Goal: Task Accomplishment & Management: Manage account settings

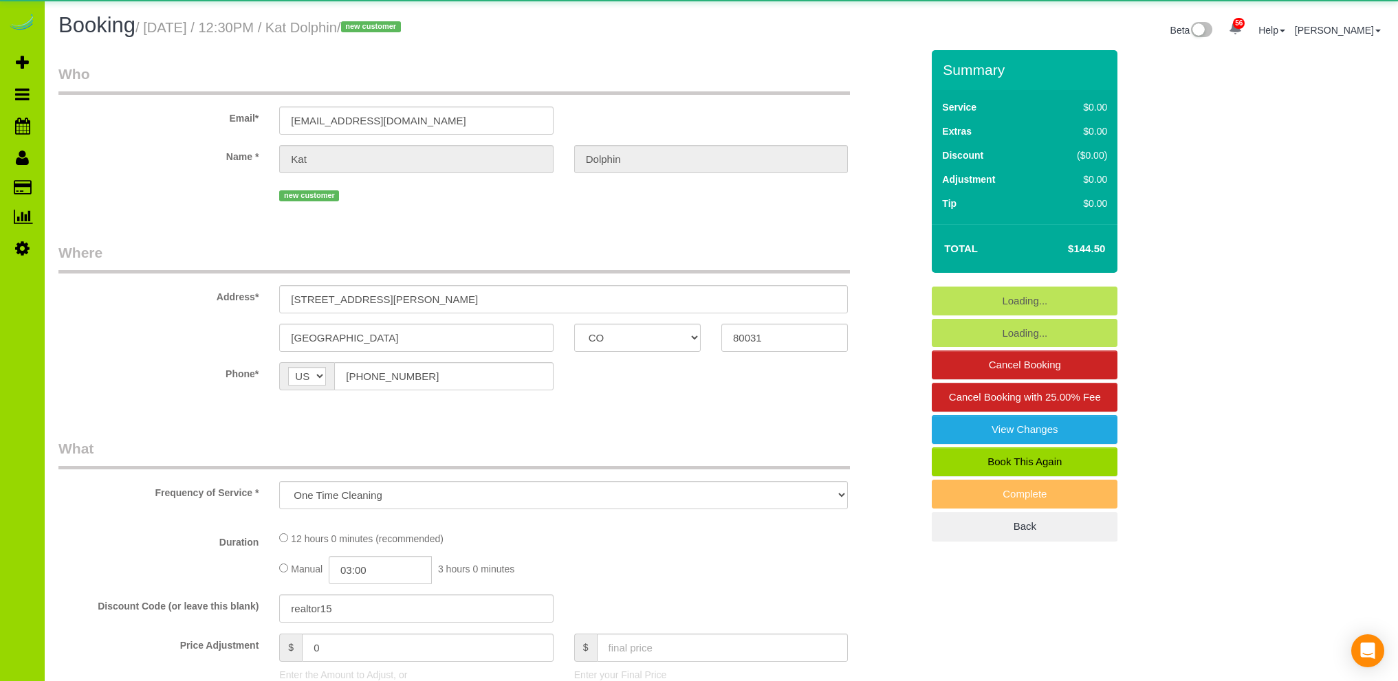
select select "CO"
select select "number:69"
select select "number:4"
select select "number:16"
select select "object:1151"
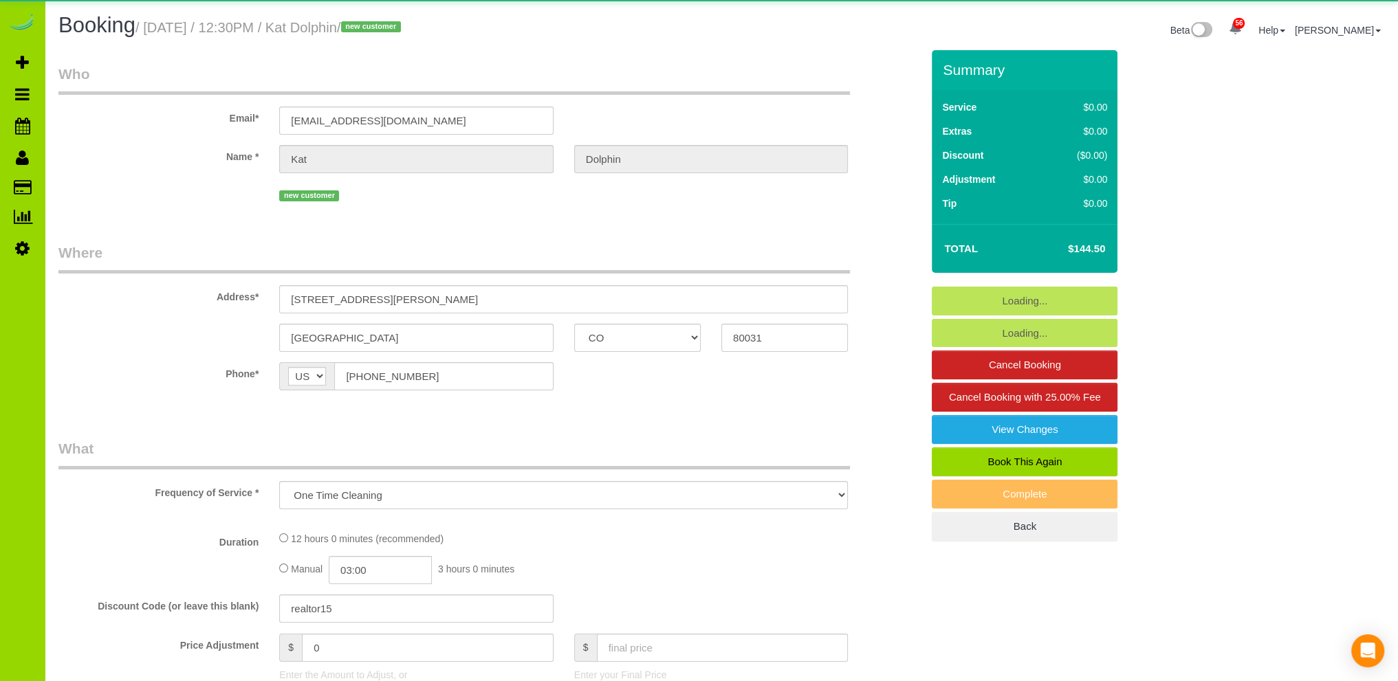
select select "spot1"
select select "4"
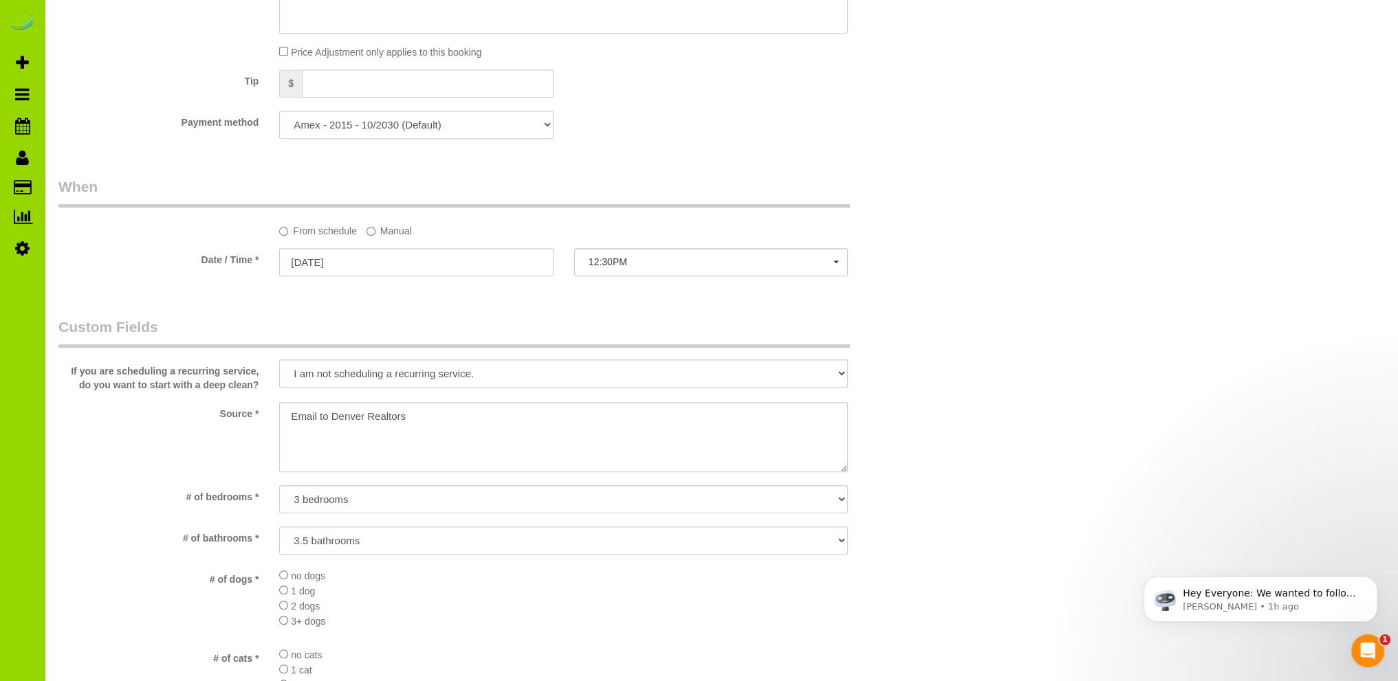
scroll to position [891, 0]
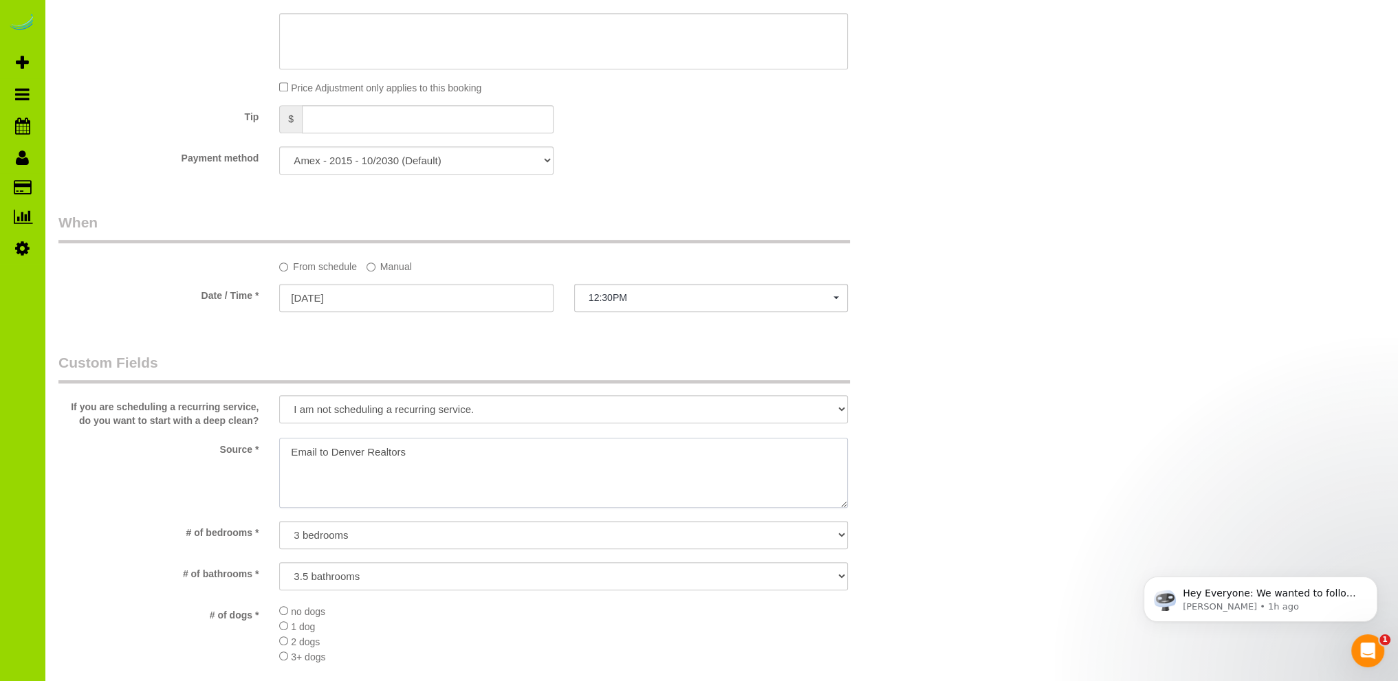
click at [289, 453] on textarea at bounding box center [563, 473] width 569 height 70
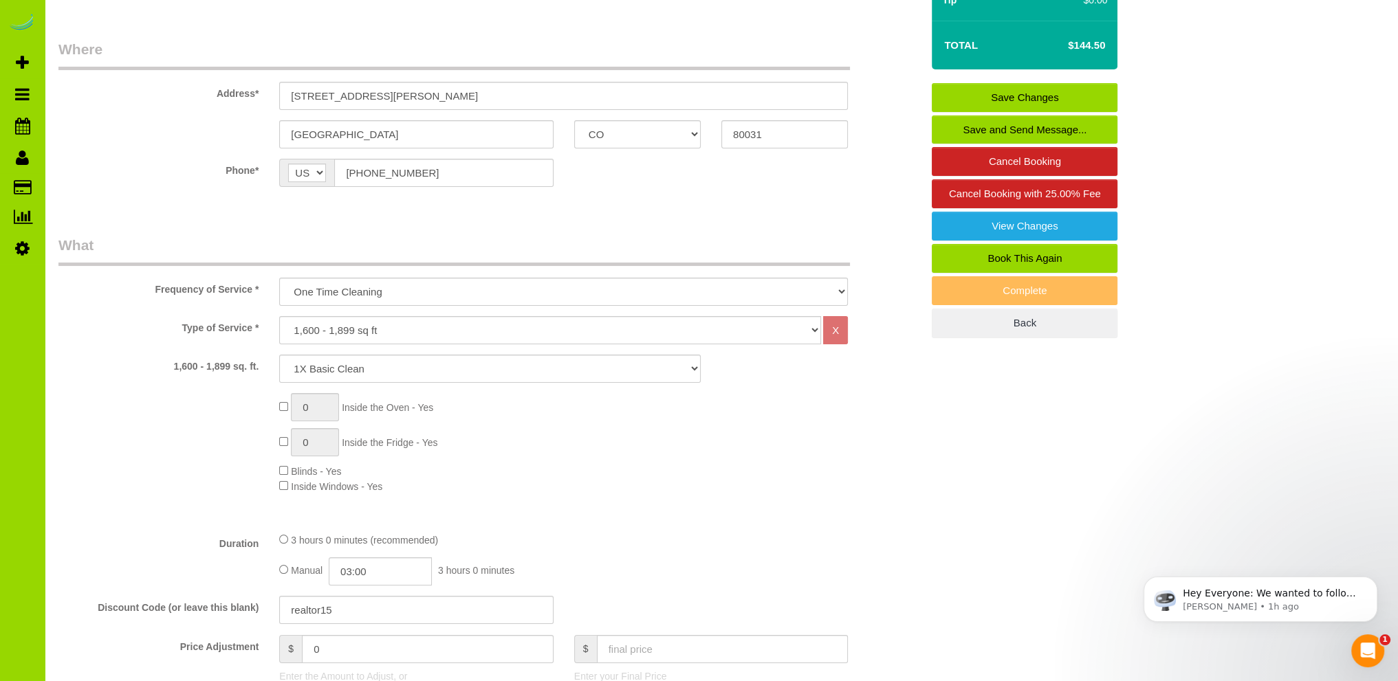
scroll to position [0, 0]
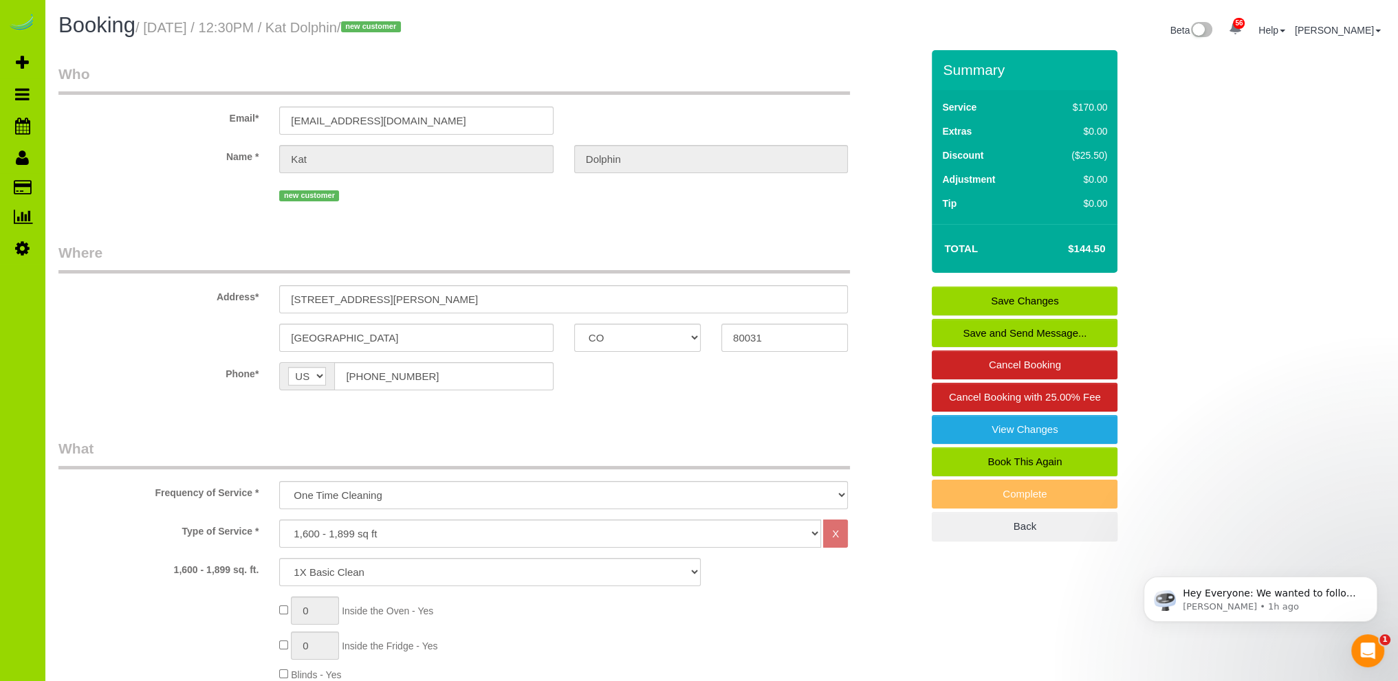
type textarea "Online booking. Email to Denver Realtors"
drag, startPoint x: 388, startPoint y: 300, endPoint x: 209, endPoint y: 280, distance: 179.9
click at [209, 280] on div "Address* 9052 Harlan St" at bounding box center [489, 278] width 883 height 71
click at [212, 197] on div "new customer" at bounding box center [489, 194] width 883 height 21
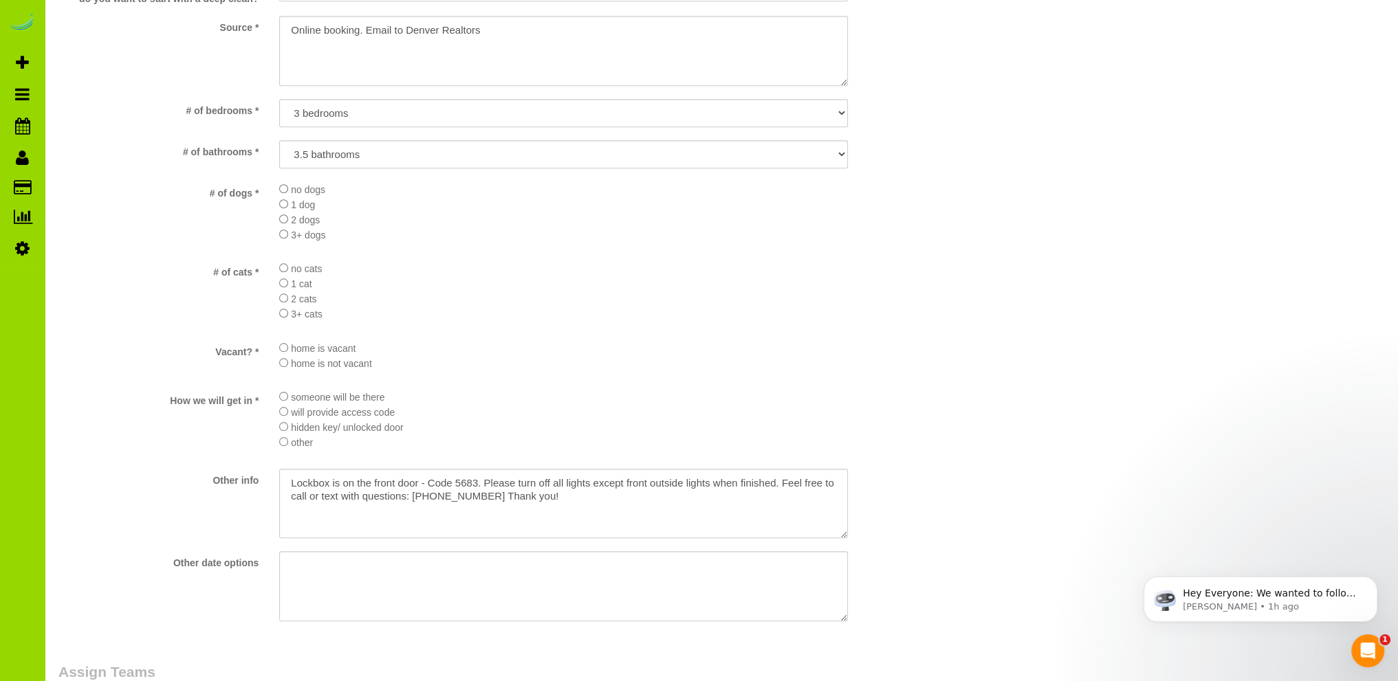
scroll to position [1375, 0]
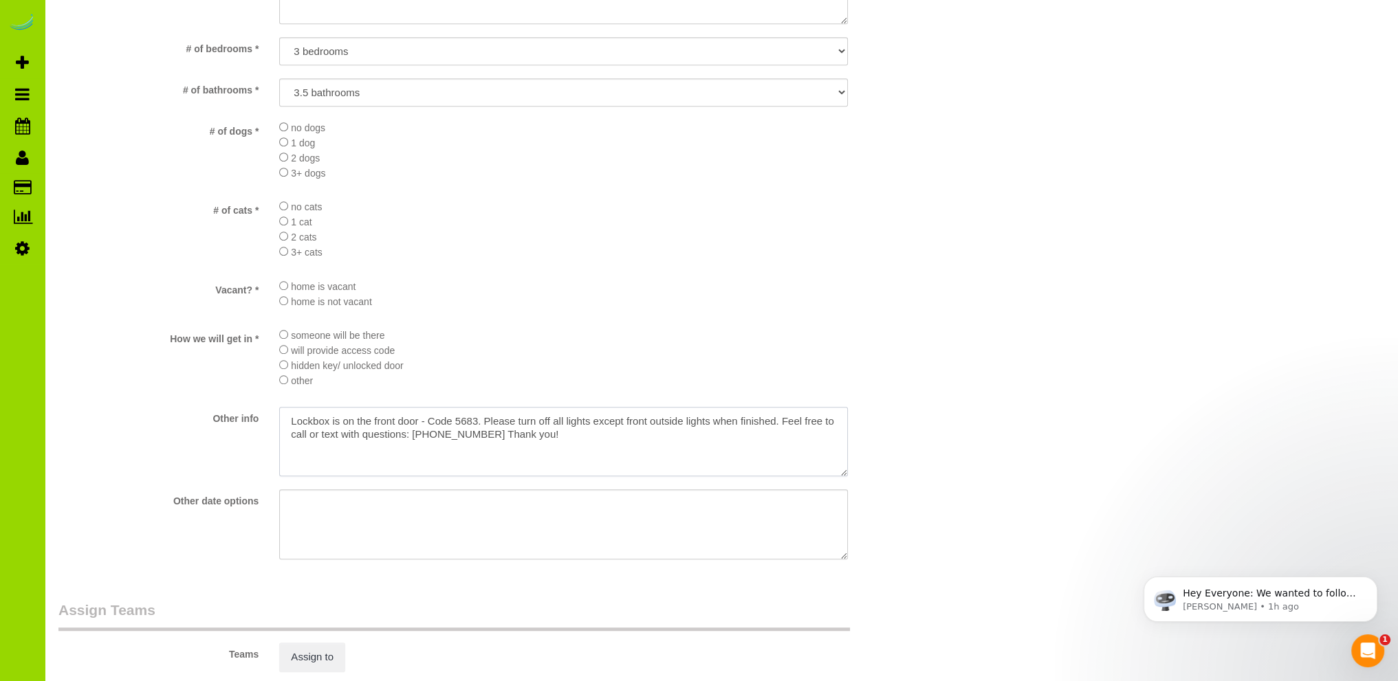
drag, startPoint x: 552, startPoint y: 440, endPoint x: 223, endPoint y: 421, distance: 329.1
click at [223, 421] on div "Other info" at bounding box center [489, 443] width 883 height 73
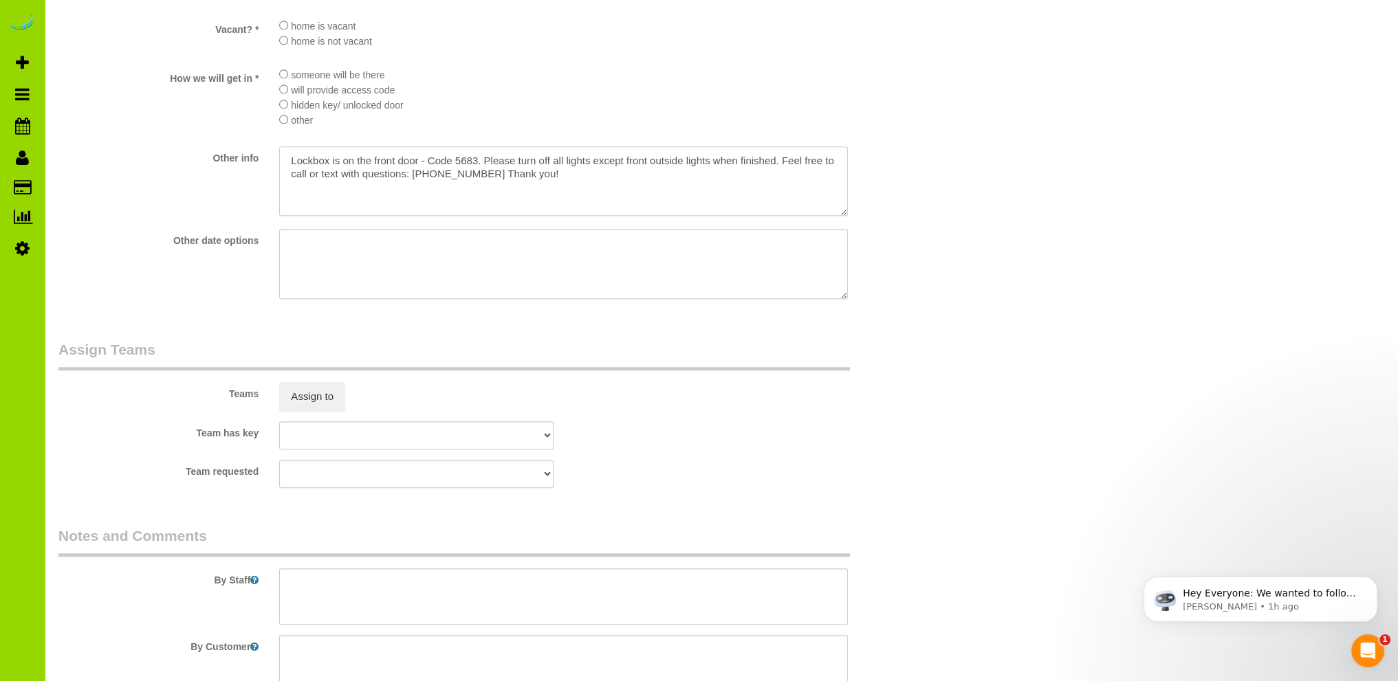
scroll to position [1853, 0]
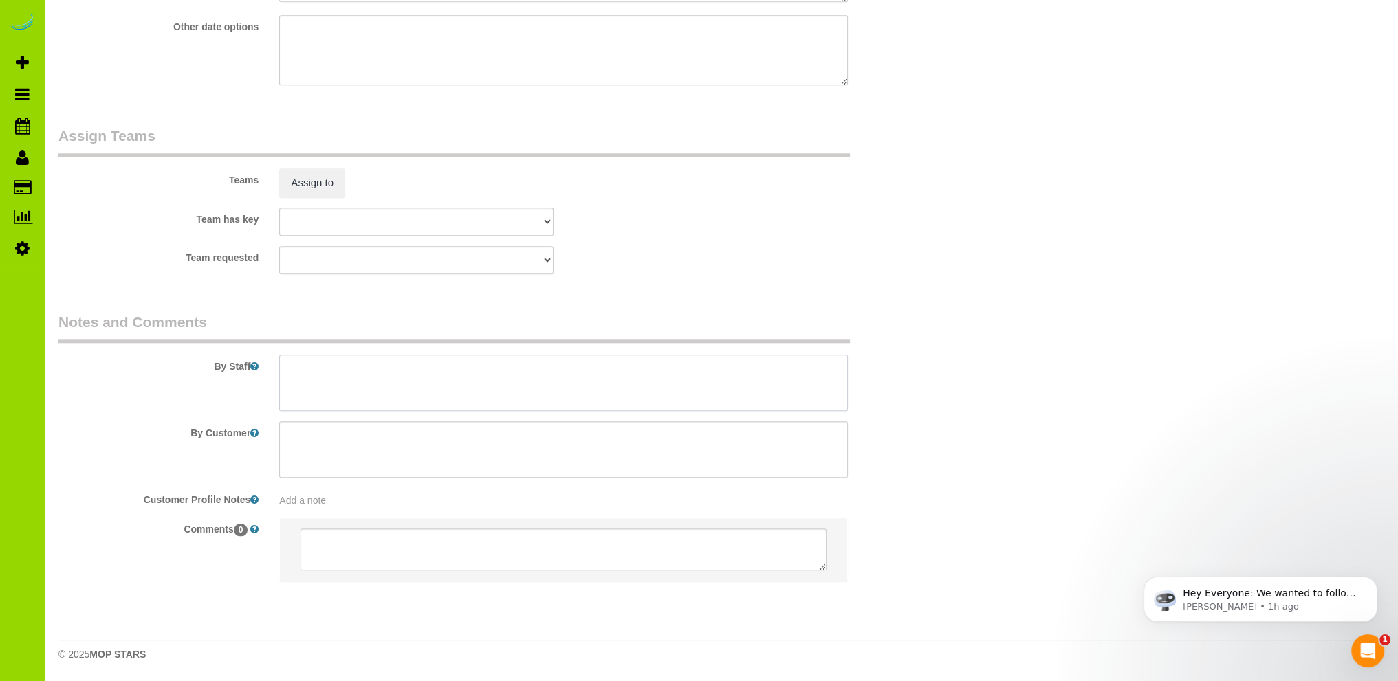
click at [333, 369] on textarea at bounding box center [563, 383] width 569 height 56
paste textarea "Lockbox is on the front door - Code 5683. Please turn off all lights except fro…"
click at [491, 382] on textarea at bounding box center [563, 383] width 569 height 56
click at [595, 380] on textarea at bounding box center [563, 383] width 569 height 56
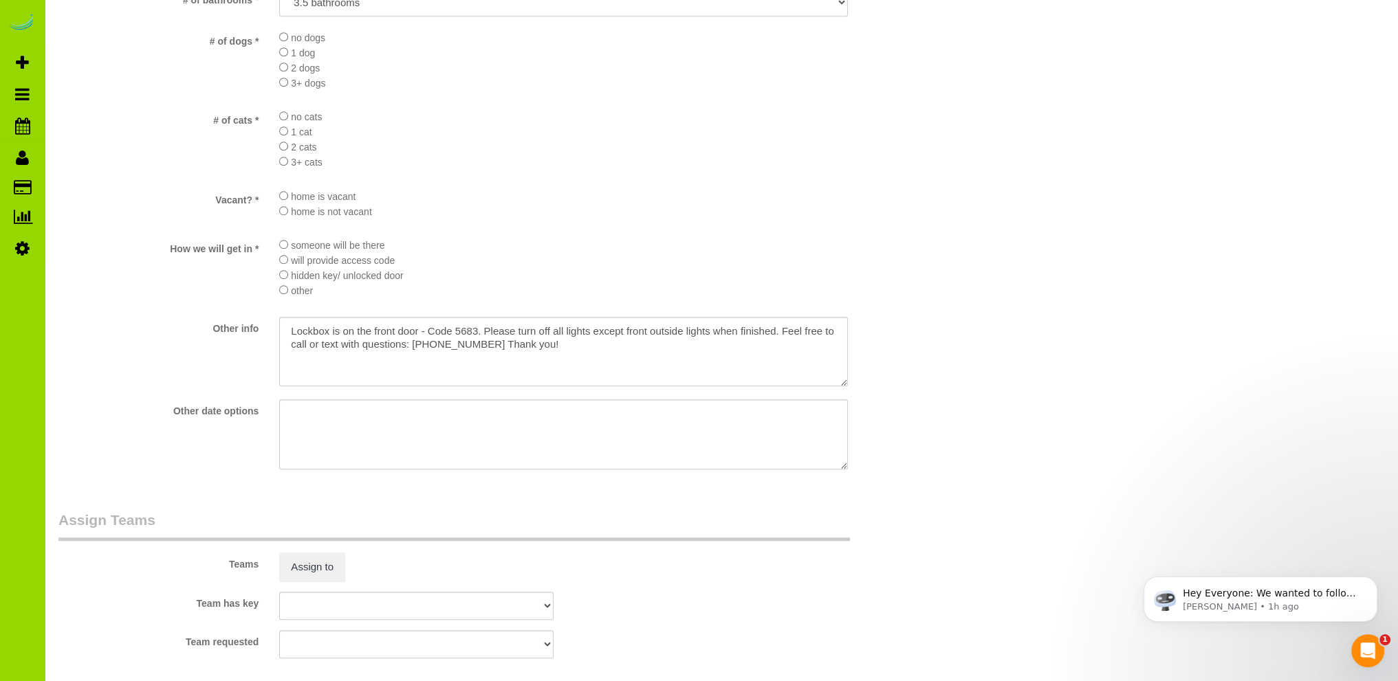
scroll to position [1787, 0]
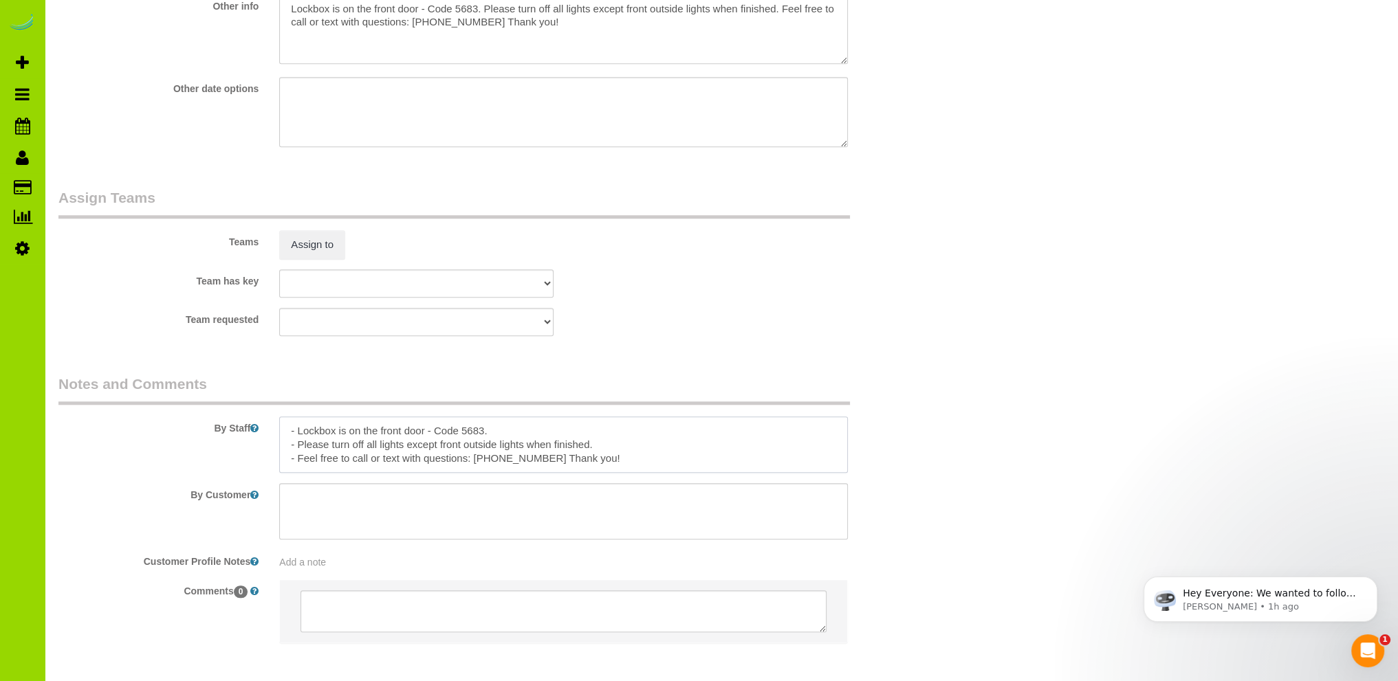
click at [397, 428] on textarea at bounding box center [563, 445] width 569 height 56
click at [375, 434] on textarea at bounding box center [563, 445] width 569 height 56
click at [615, 434] on textarea at bounding box center [563, 445] width 569 height 56
click at [610, 435] on textarea at bounding box center [563, 445] width 569 height 56
click at [421, 447] on textarea at bounding box center [563, 445] width 569 height 56
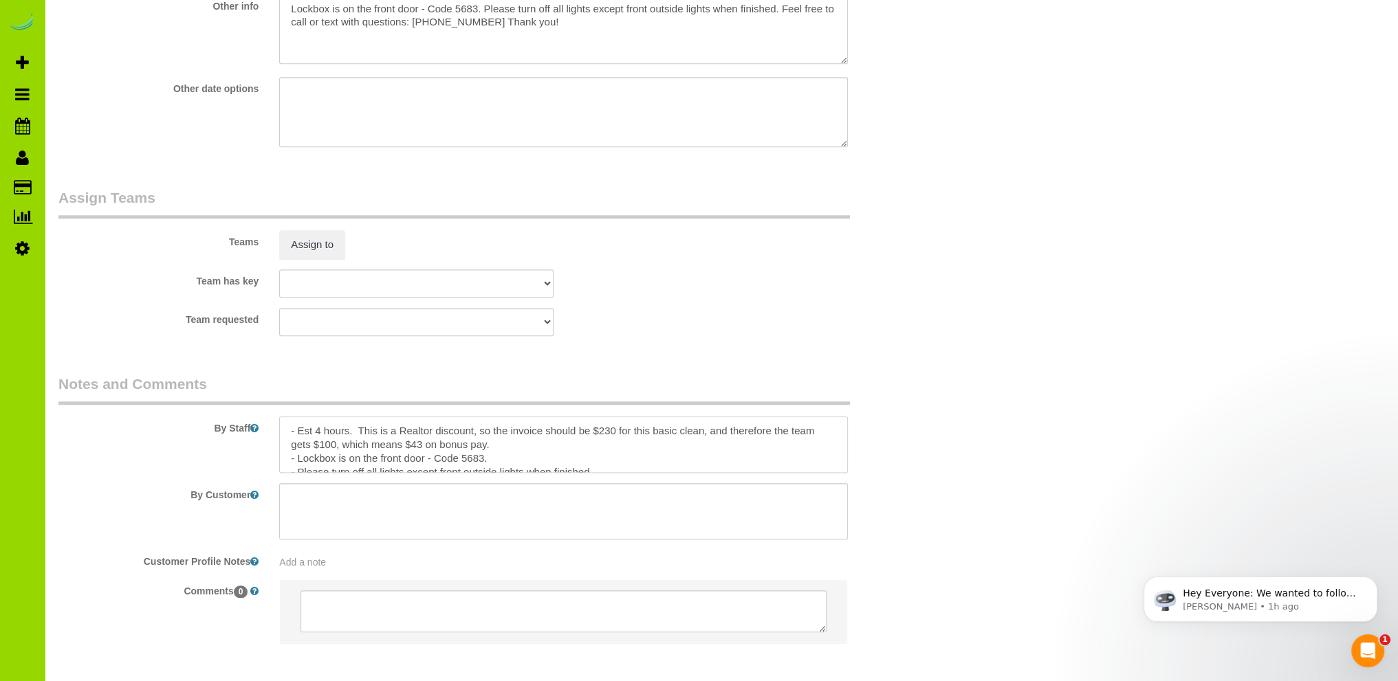
click at [526, 451] on textarea at bounding box center [563, 445] width 569 height 56
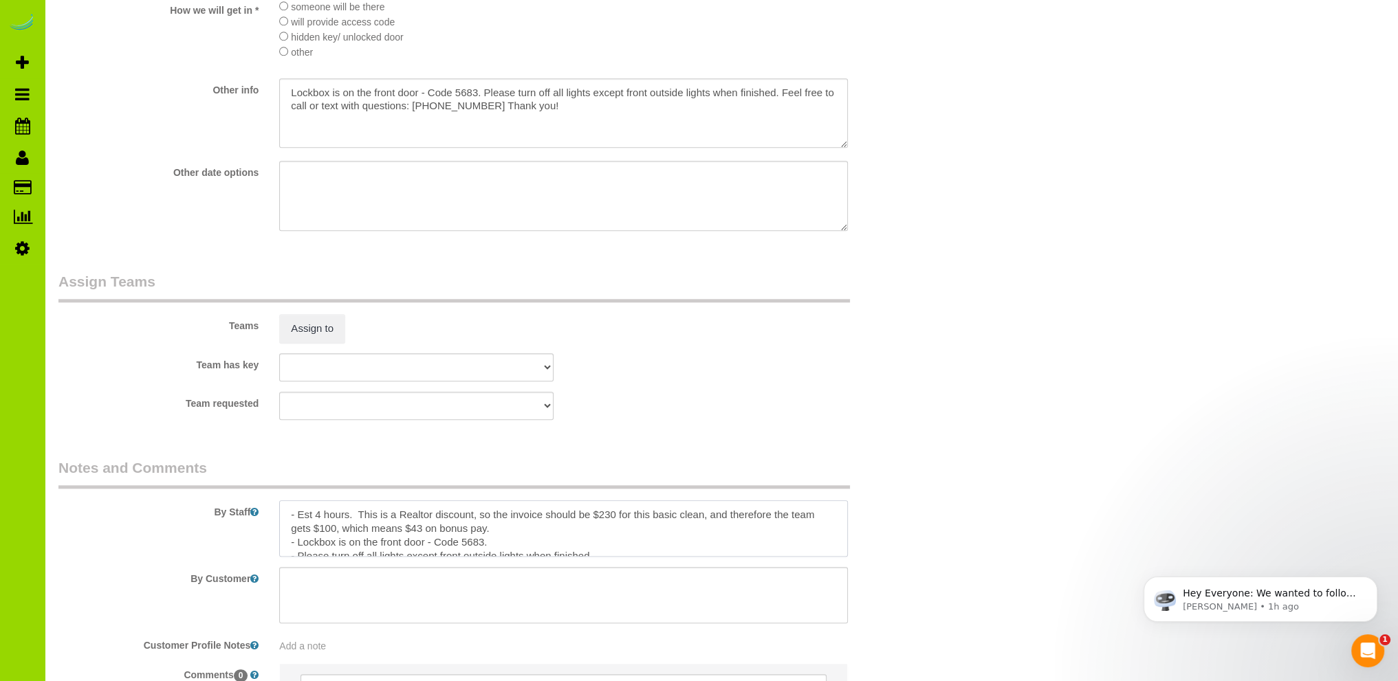
scroll to position [1853, 0]
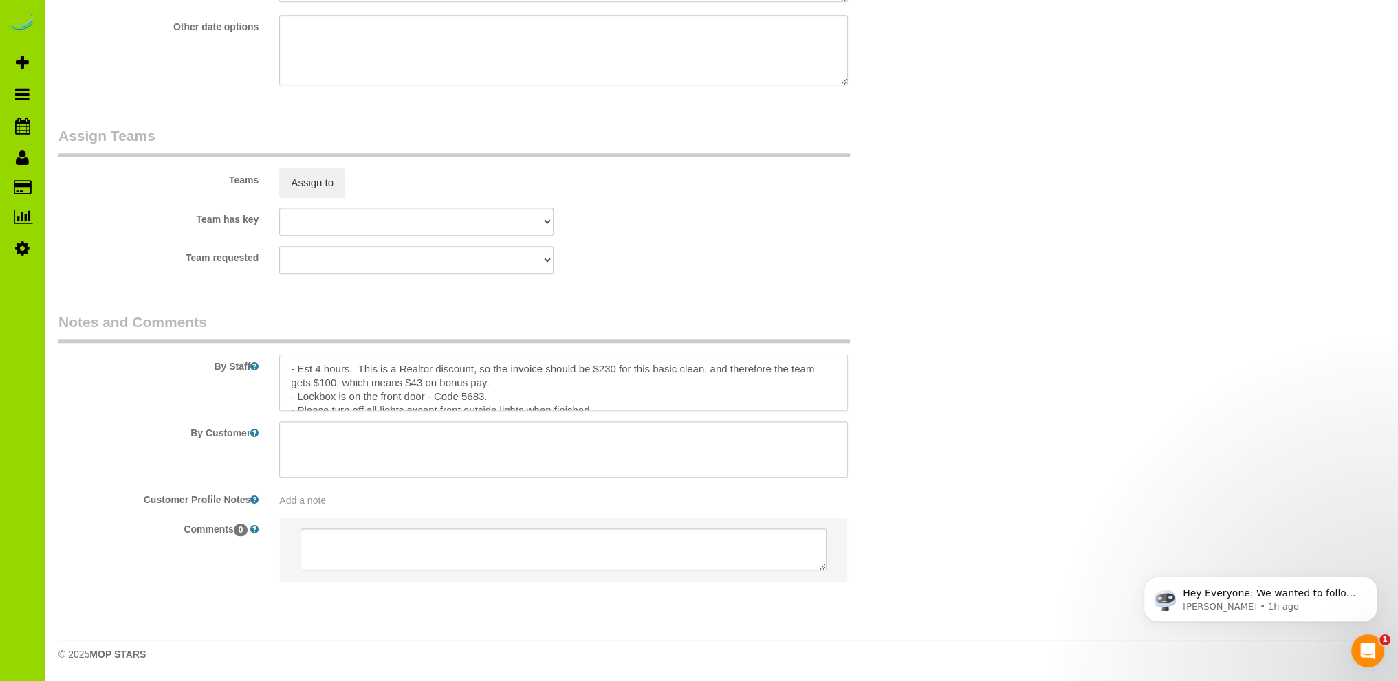
click at [321, 371] on textarea at bounding box center [563, 383] width 569 height 56
type textarea "- Est 4.5 hours. This is a Realtor discount, so the invoice should be $230 for …"
click at [833, 239] on sui-booking-teams "Teams Assign to Team has key ALBI ANA ANGEL DESI ELVIA FABIOLA FLOR HELEN JAVIE…" at bounding box center [489, 200] width 863 height 148
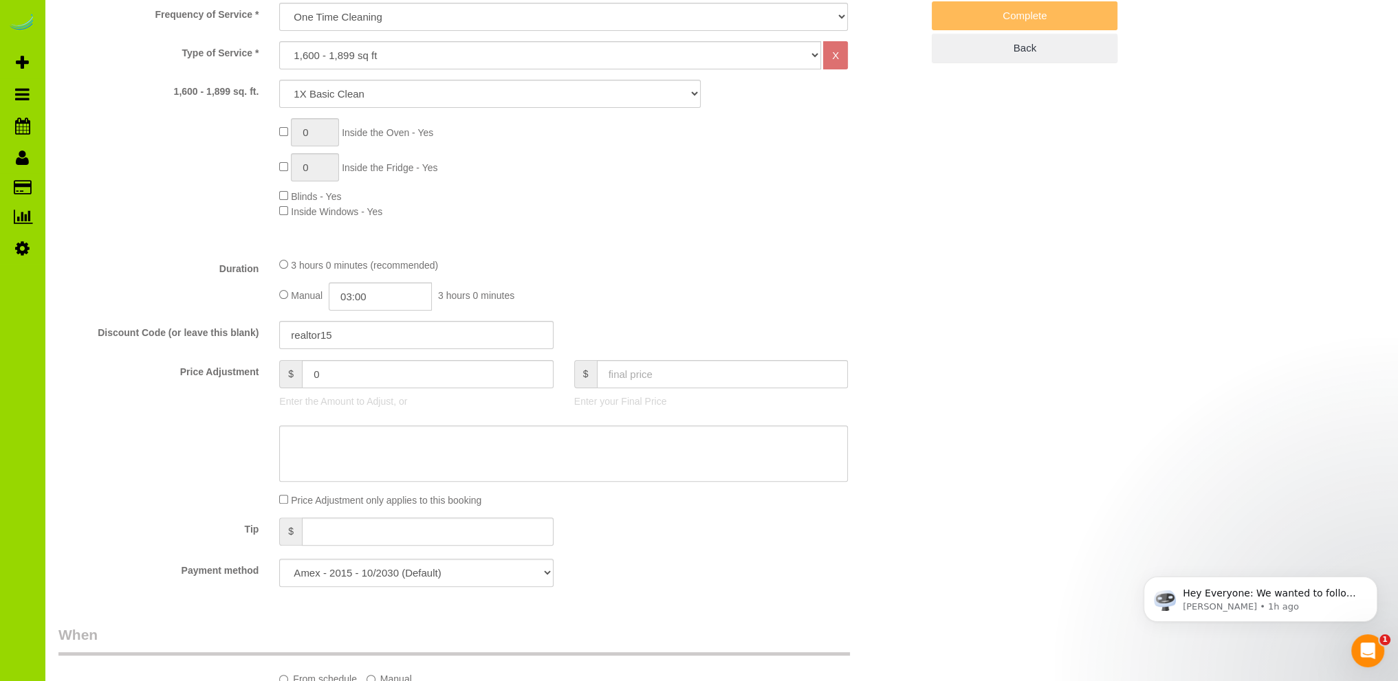
scroll to position [0, 0]
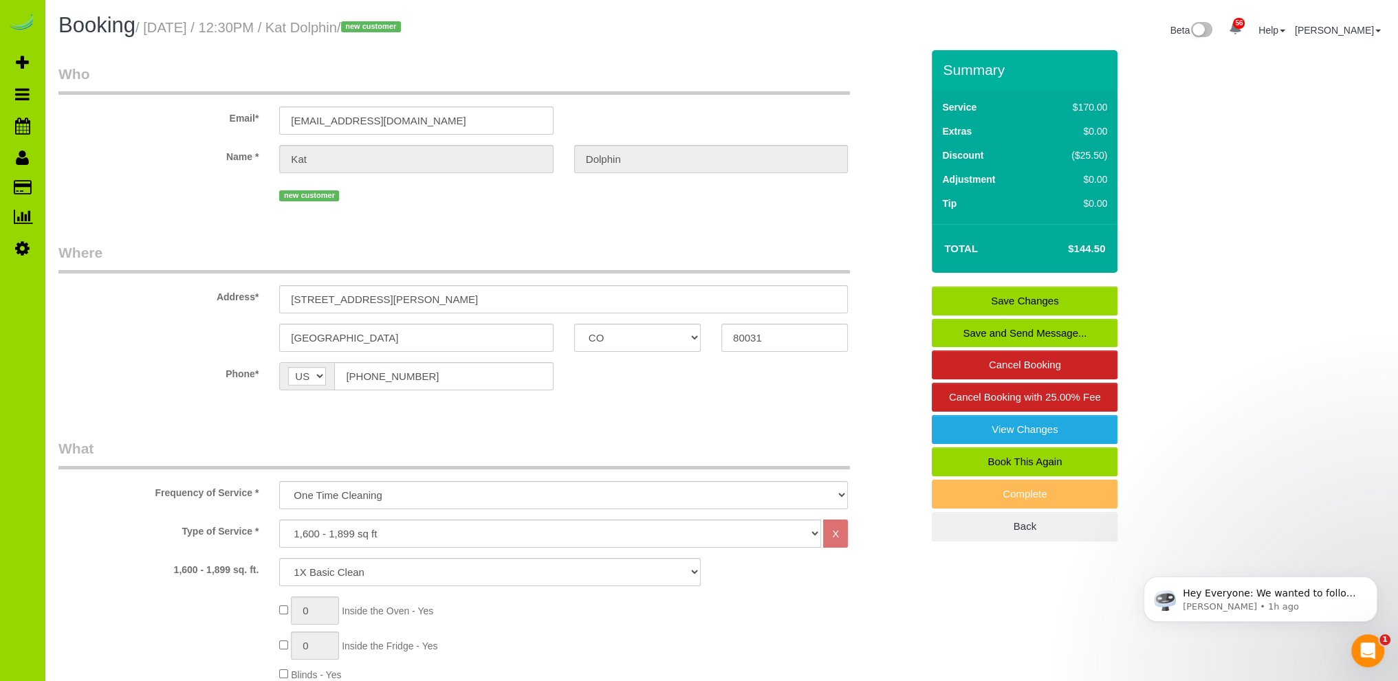
click at [704, 396] on sui-booking-location "Phone* AF AL DZ AD AO AI AQ AG AR AM AW AU AT AZ BS BH BD BB BY BE BZ BJ BM BT …" at bounding box center [489, 381] width 863 height 38
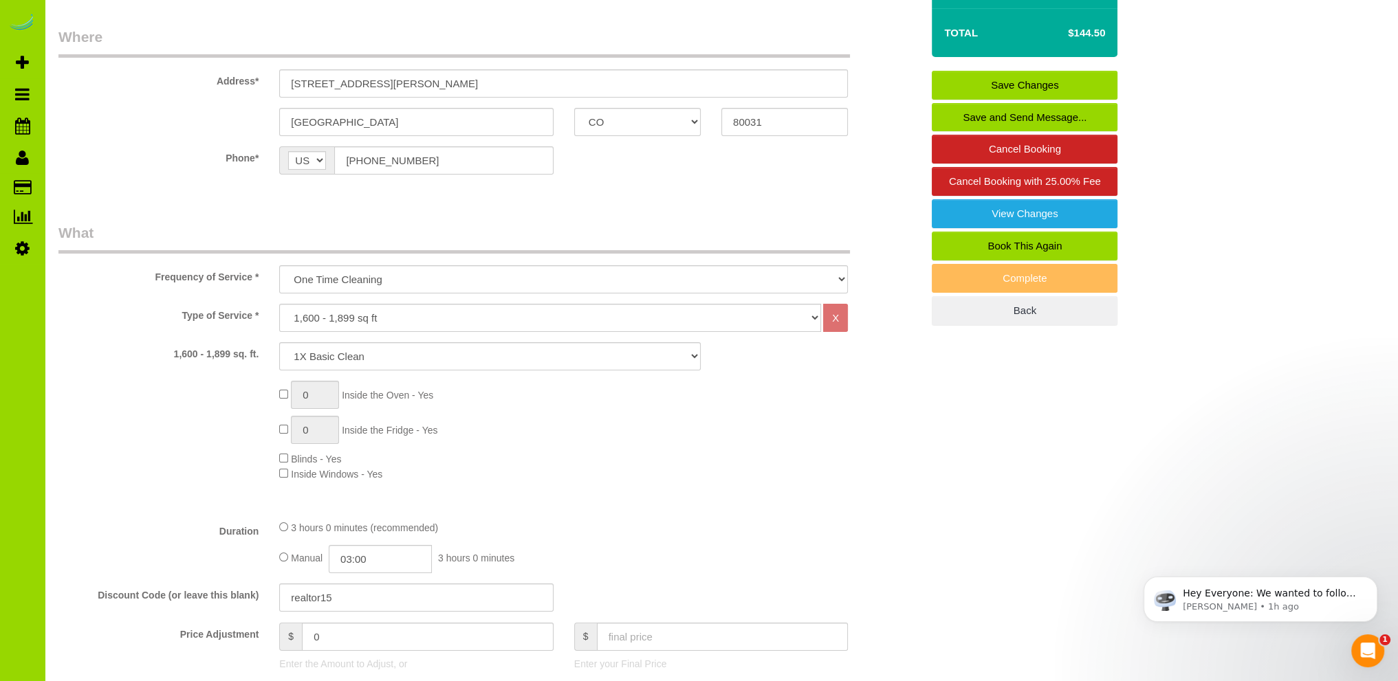
scroll to position [275, 0]
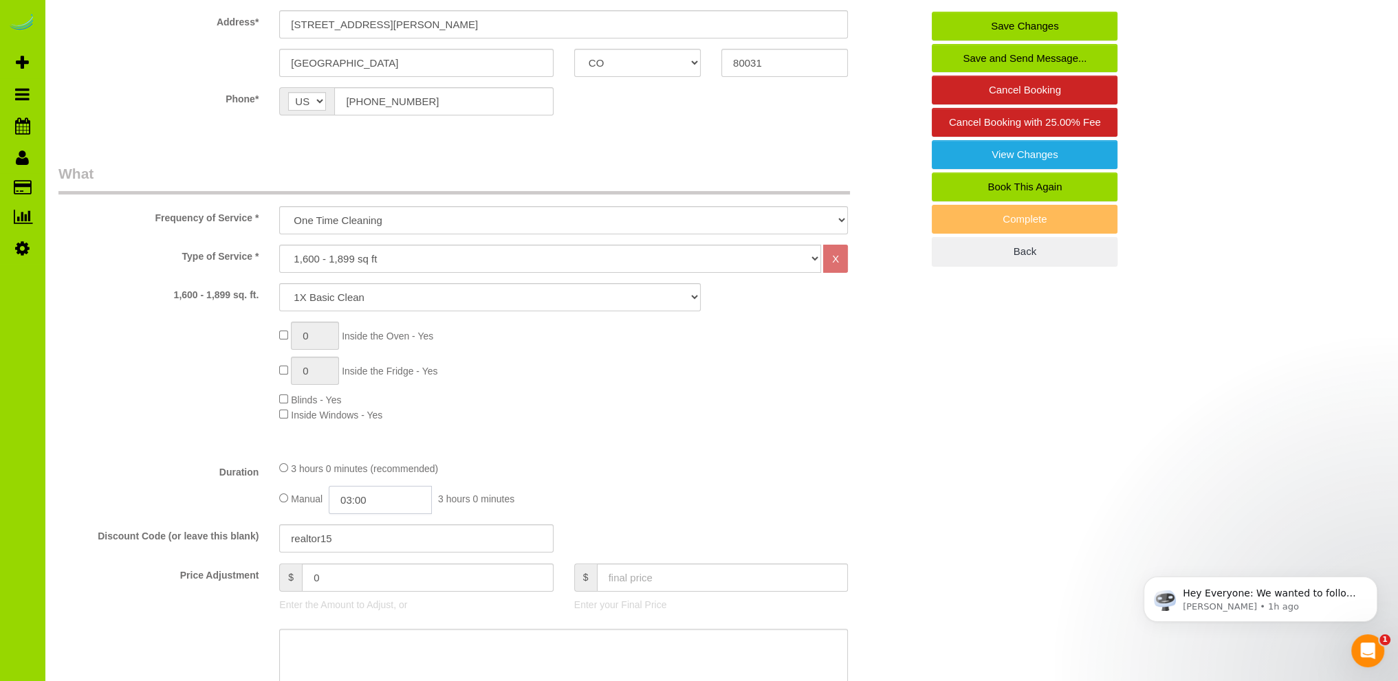
click at [357, 494] on input "03:00" at bounding box center [380, 500] width 103 height 28
type input "02:00"
click at [360, 533] on li "02:00" at bounding box center [365, 535] width 61 height 18
select select "spot6"
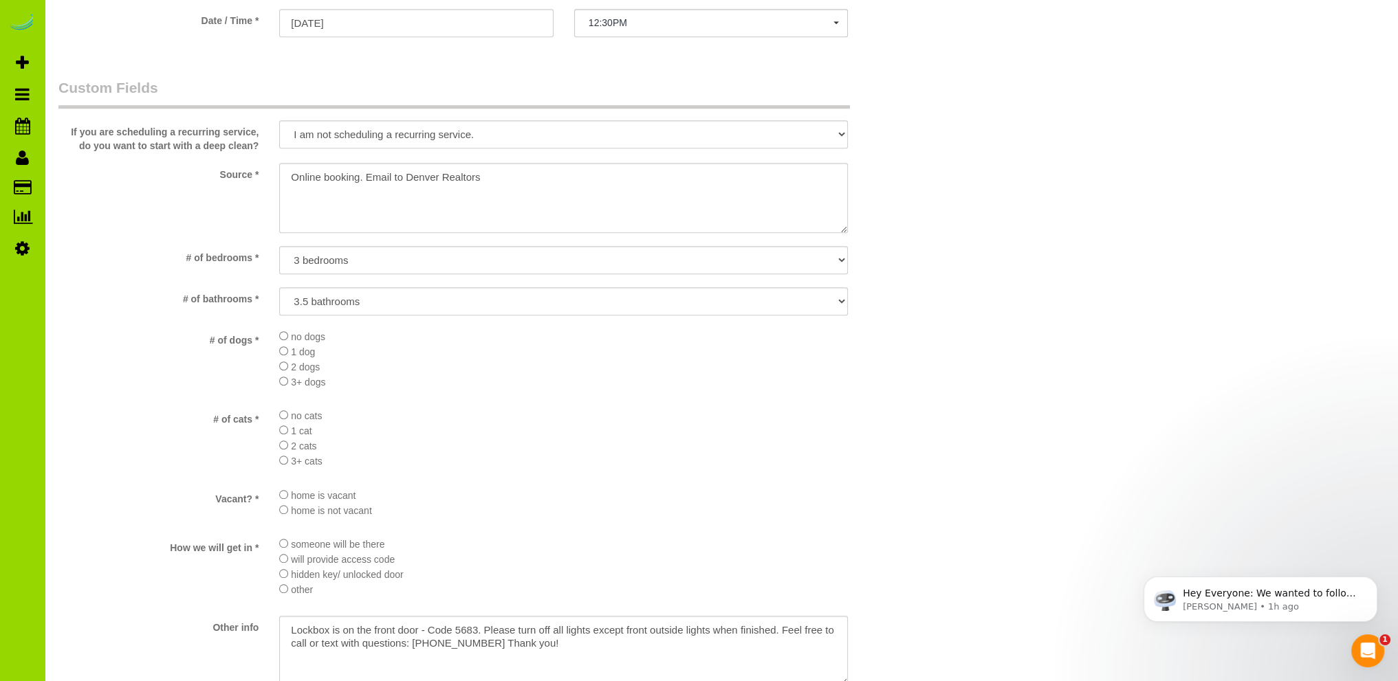
scroll to position [478, 0]
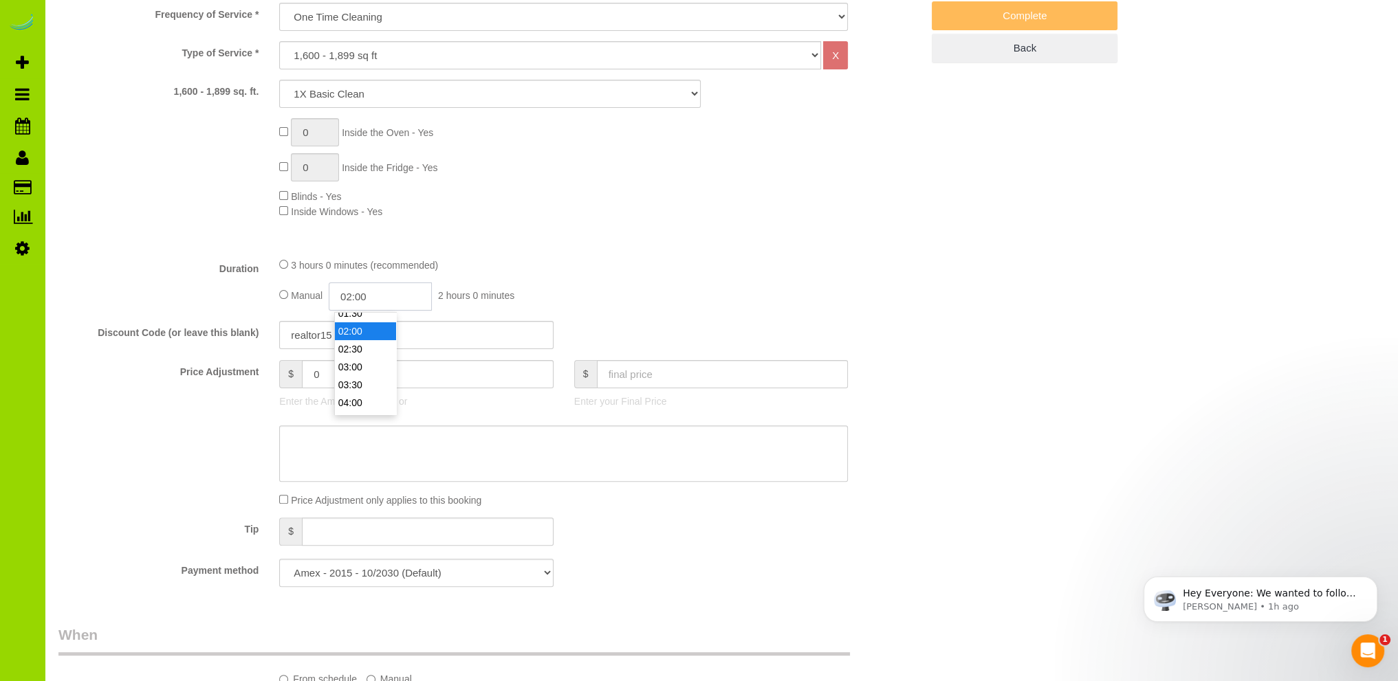
click at [390, 291] on input "02:00" at bounding box center [380, 297] width 103 height 28
type input "02:15"
select select "spot11"
select select "spot16"
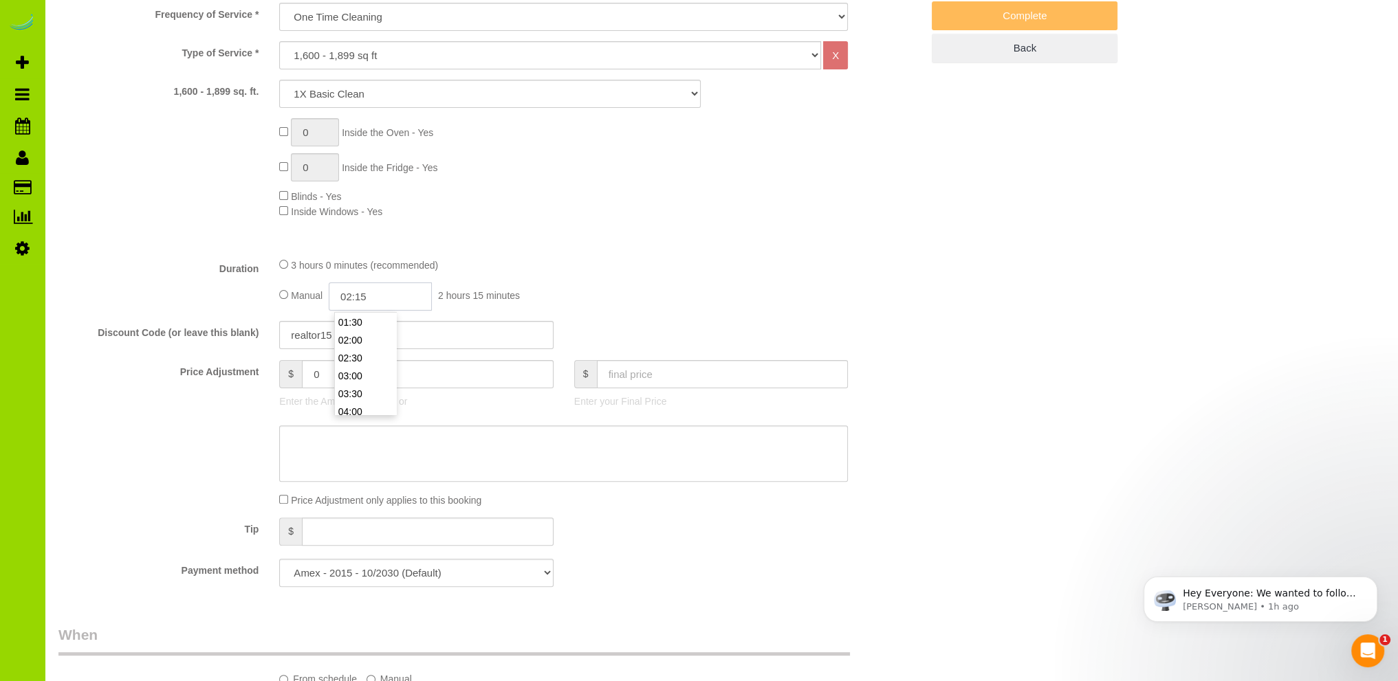
type input "02:15"
click at [711, 240] on div "Type of Service * Choose YOUR HOME SIZE here Hourly Cleaning 1 - 999 square fee…" at bounding box center [489, 143] width 863 height 205
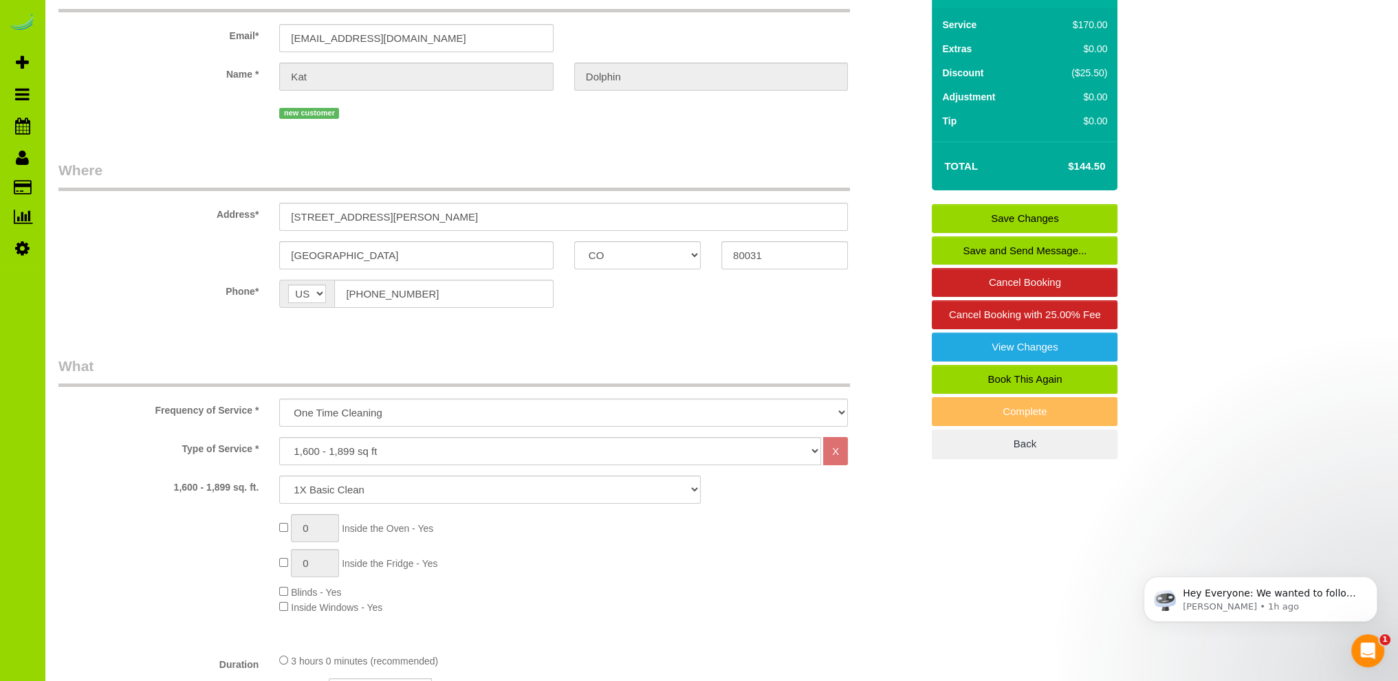
scroll to position [0, 0]
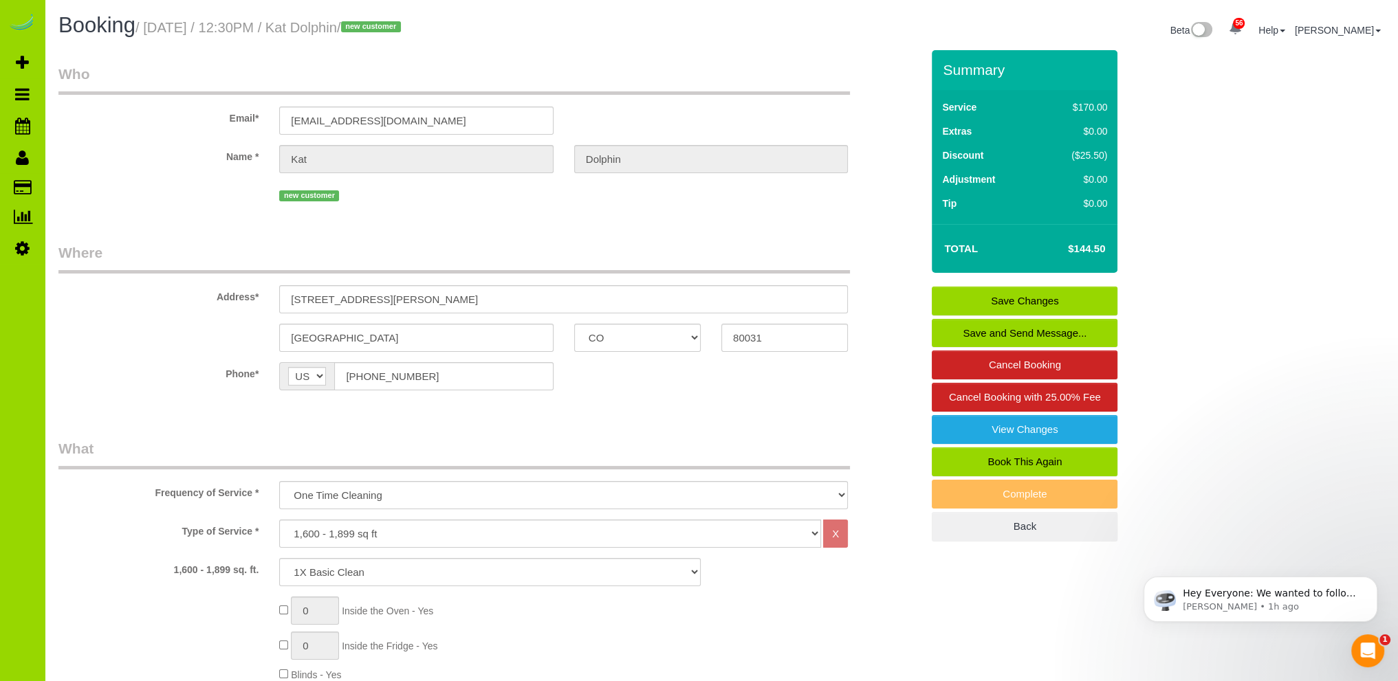
click at [1028, 298] on link "Save Changes" at bounding box center [1025, 301] width 186 height 29
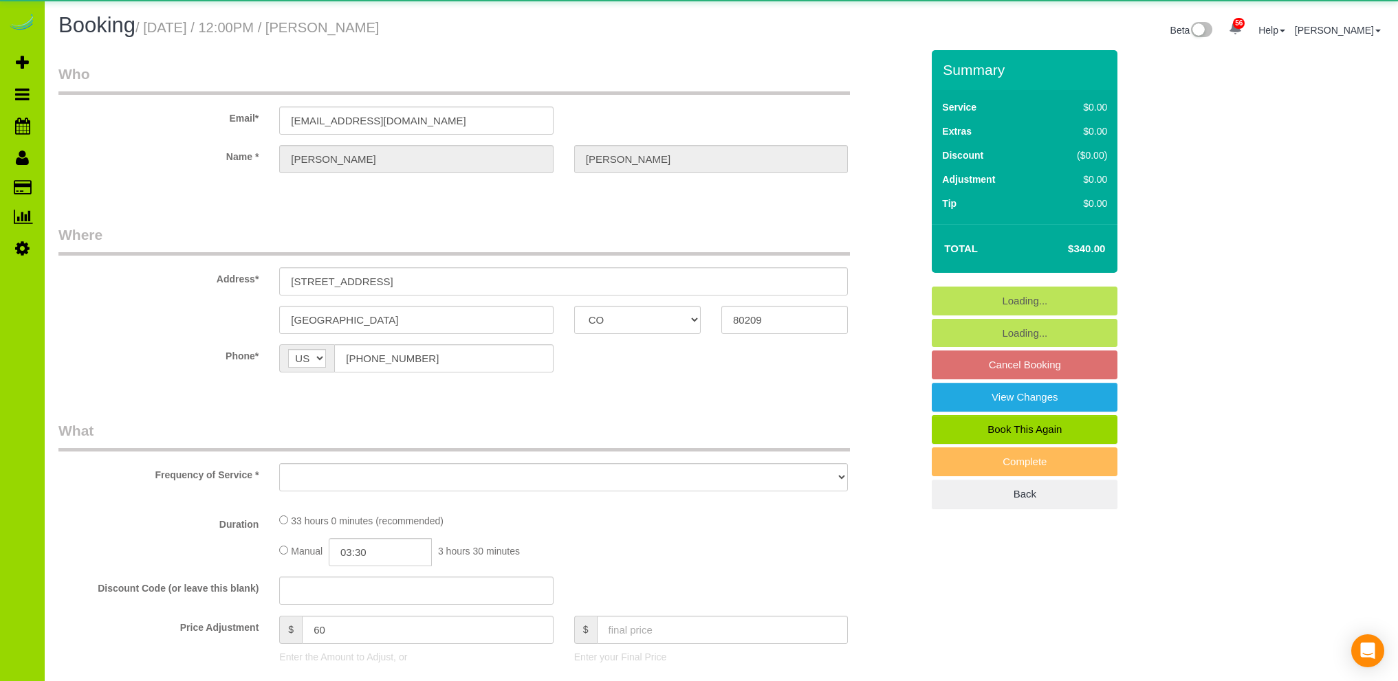
select select "CO"
select select "number:7"
select select "number:18"
select select "object:1144"
select select "6"
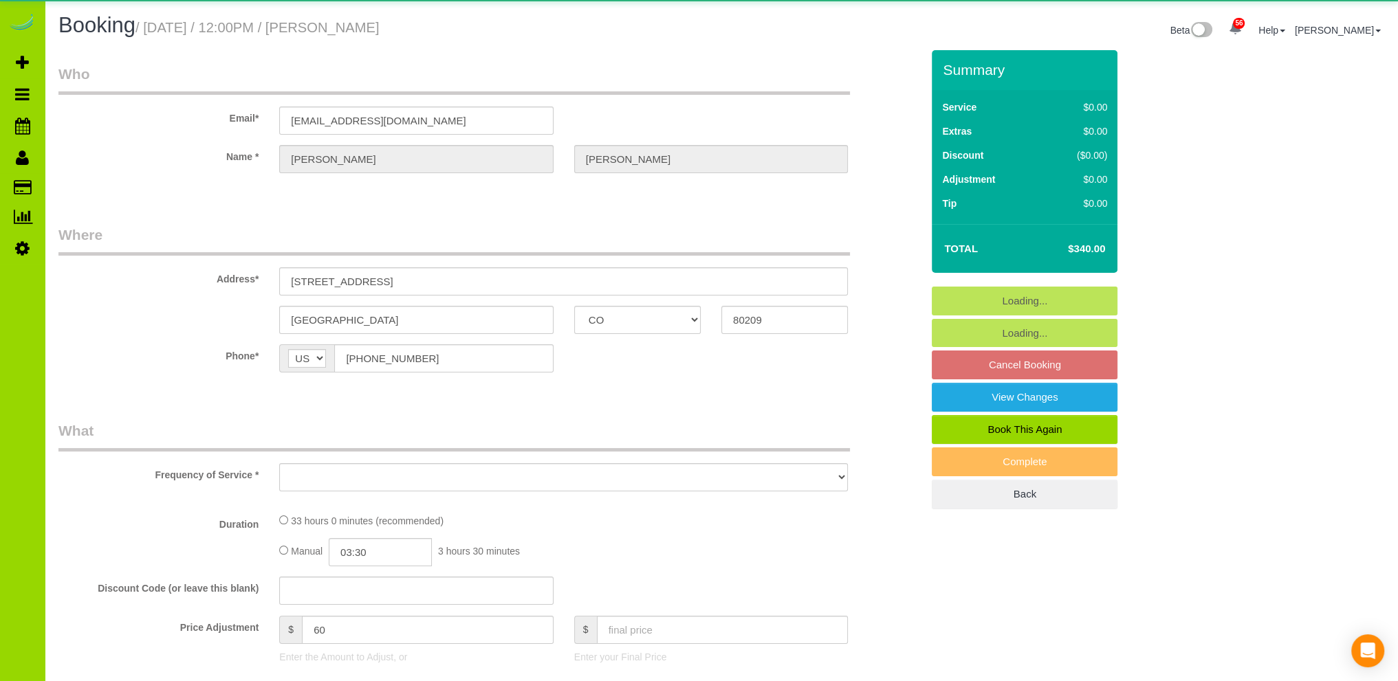
select select "spot1"
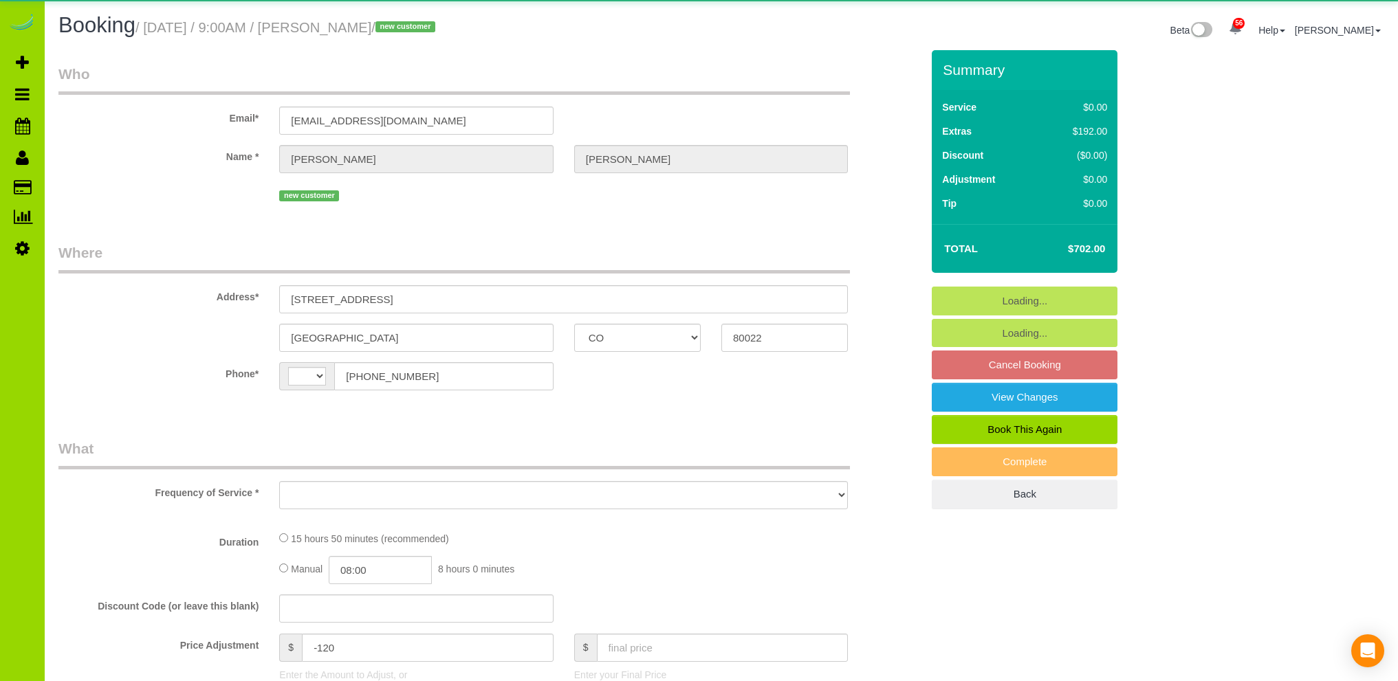
select select "CO"
select select "string:US"
select select "object:1133"
select select "spot1"
select select "number:4"
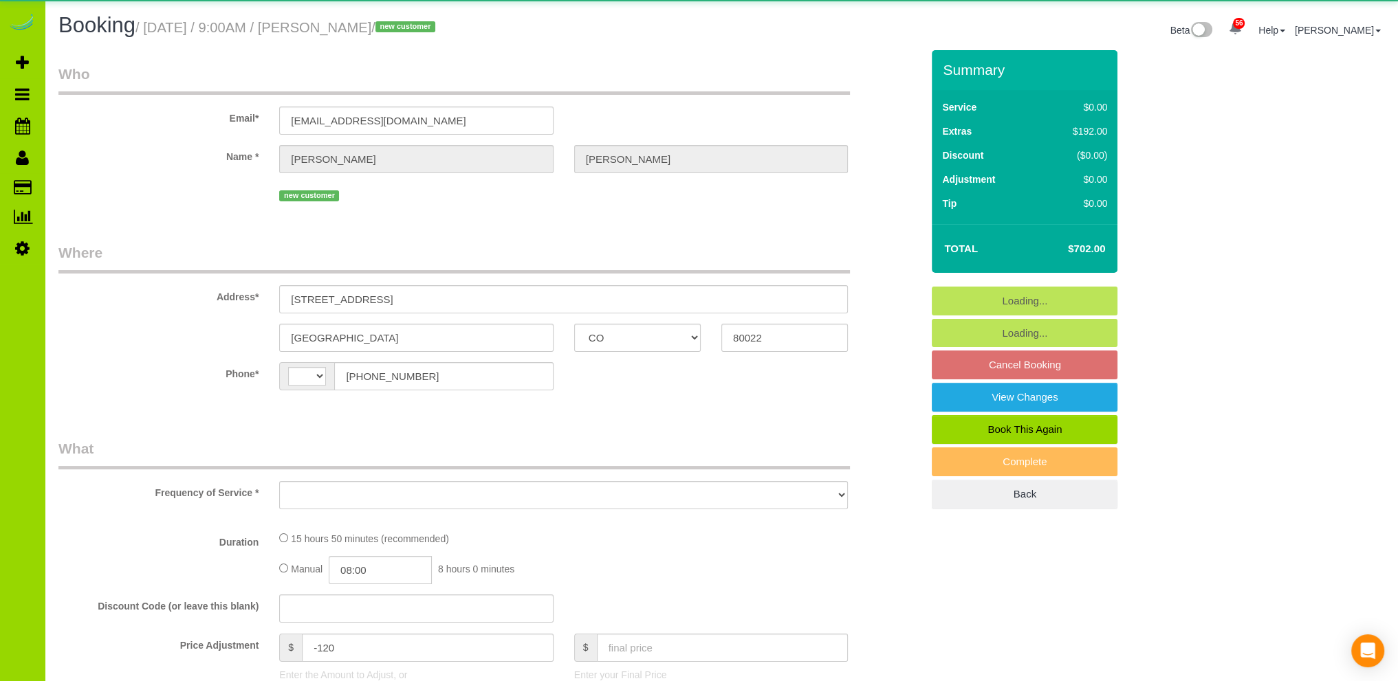
select select "number:15"
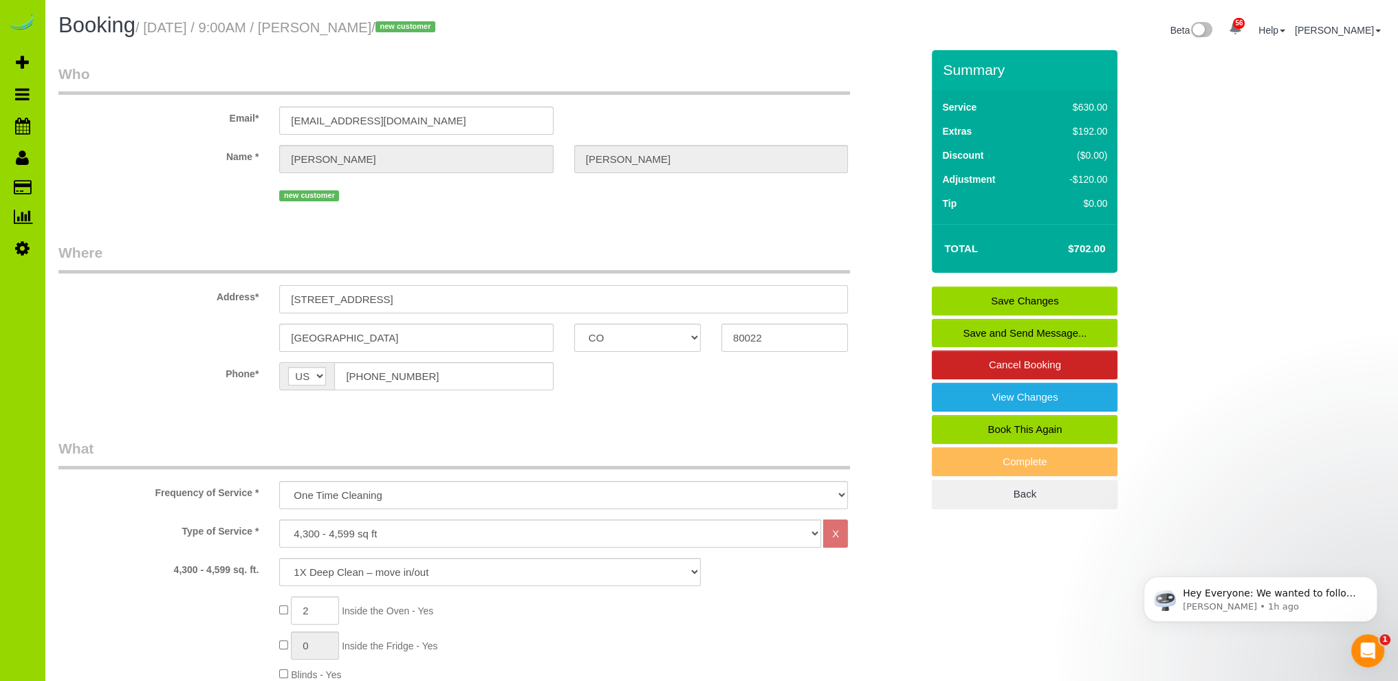
drag, startPoint x: 377, startPoint y: 298, endPoint x: 266, endPoint y: 295, distance: 110.7
click at [266, 295] on div "Address* 10994 Pitkin St." at bounding box center [489, 278] width 883 height 71
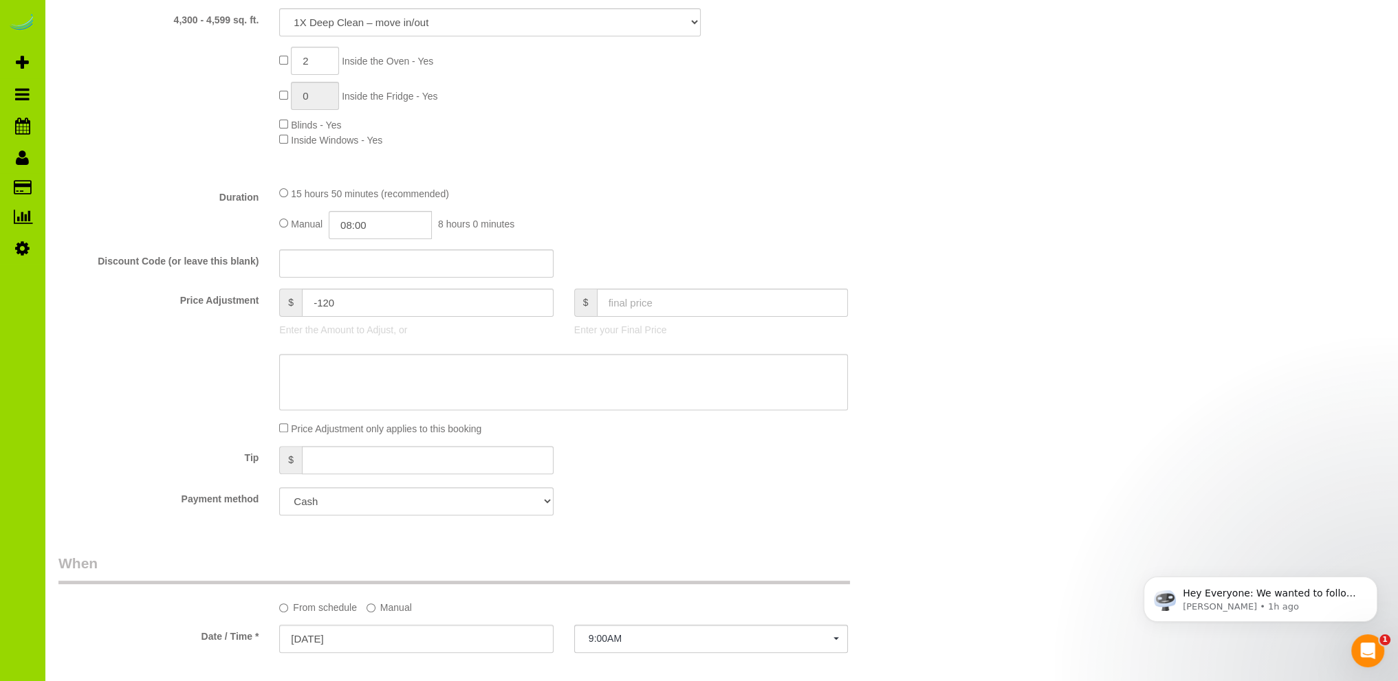
scroll to position [412, 0]
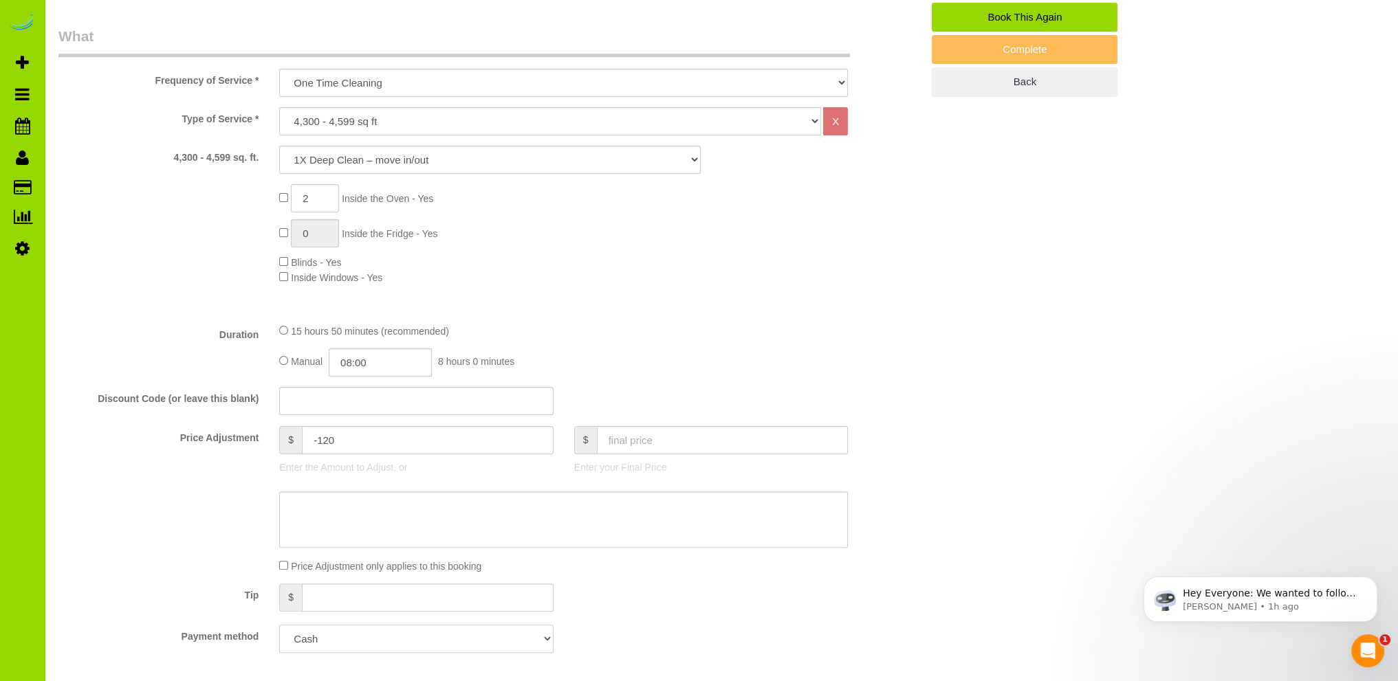
click at [528, 637] on select "Add Credit Card Cash Check Paypal" at bounding box center [416, 639] width 274 height 28
click at [670, 623] on fieldset "What Frequency of Service * One Time Cleaning Weekly Cleaning Biweekly Cleaning…" at bounding box center [489, 344] width 863 height 637
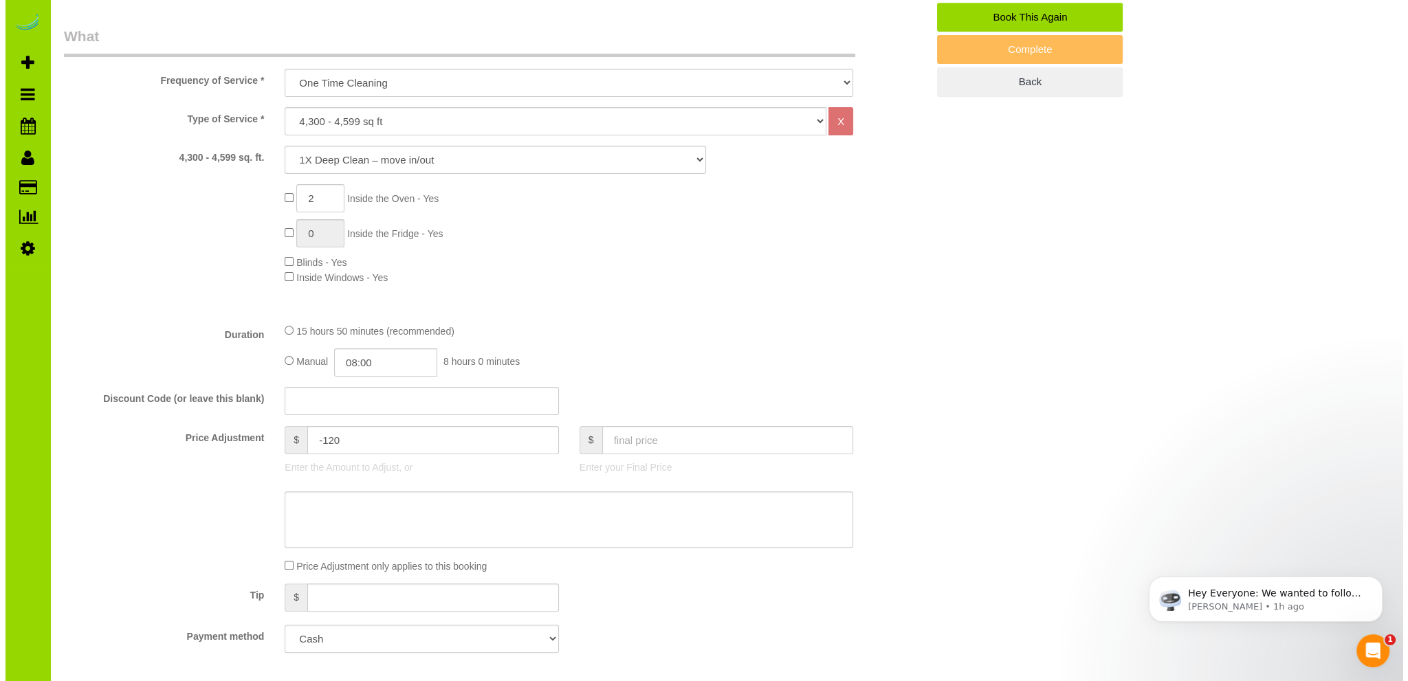
scroll to position [0, 0]
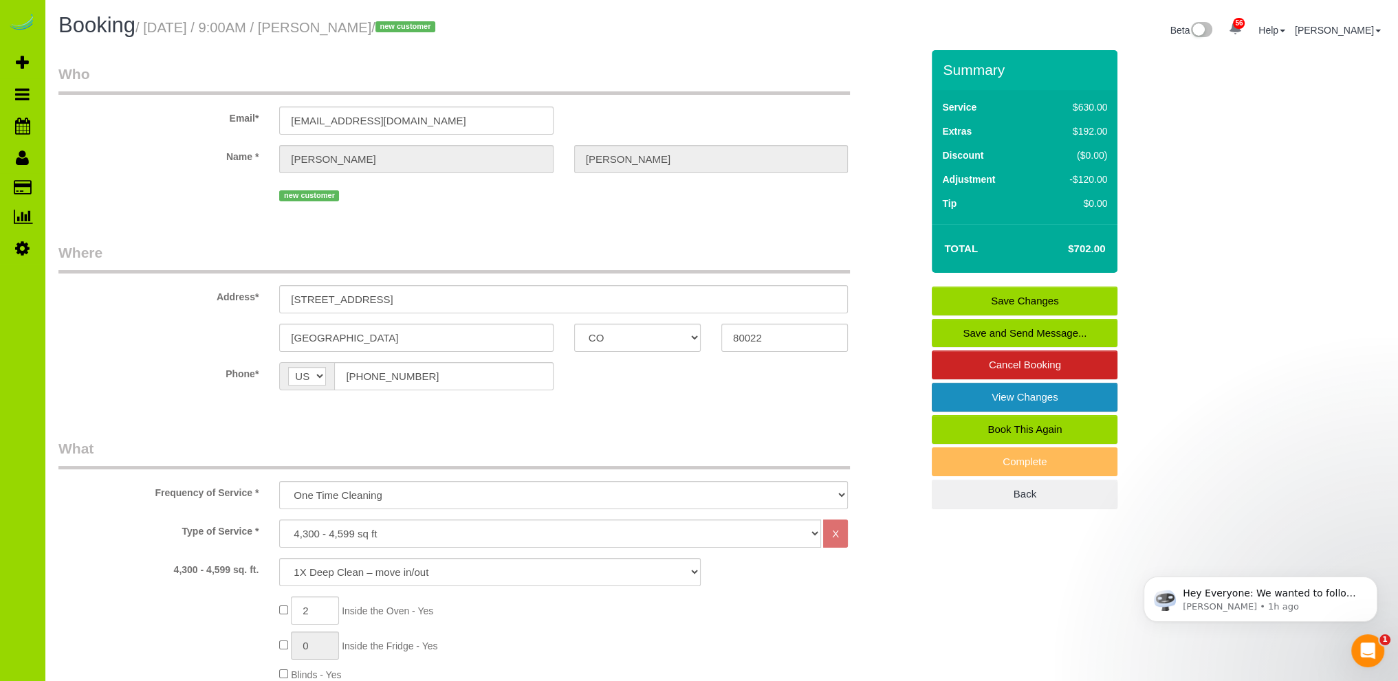
click at [1020, 391] on link "View Changes" at bounding box center [1025, 397] width 186 height 29
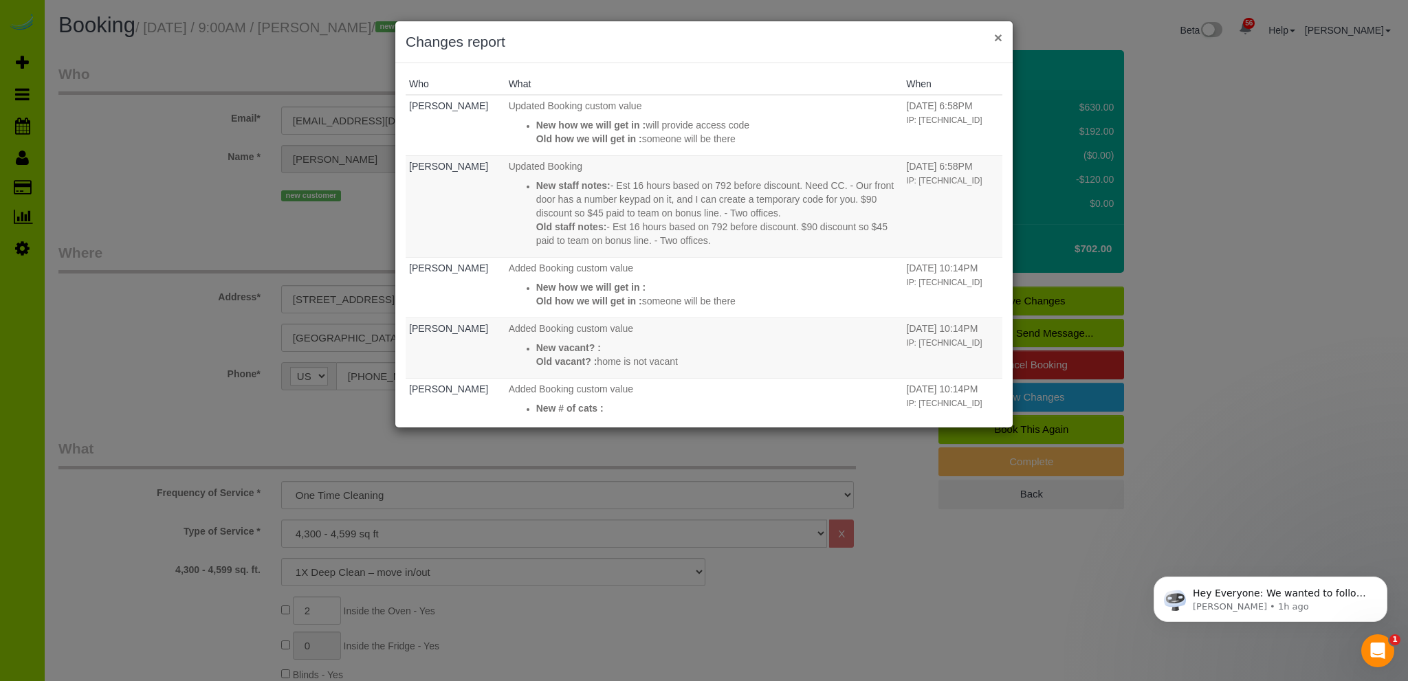
click at [999, 36] on button "×" at bounding box center [998, 37] width 8 height 14
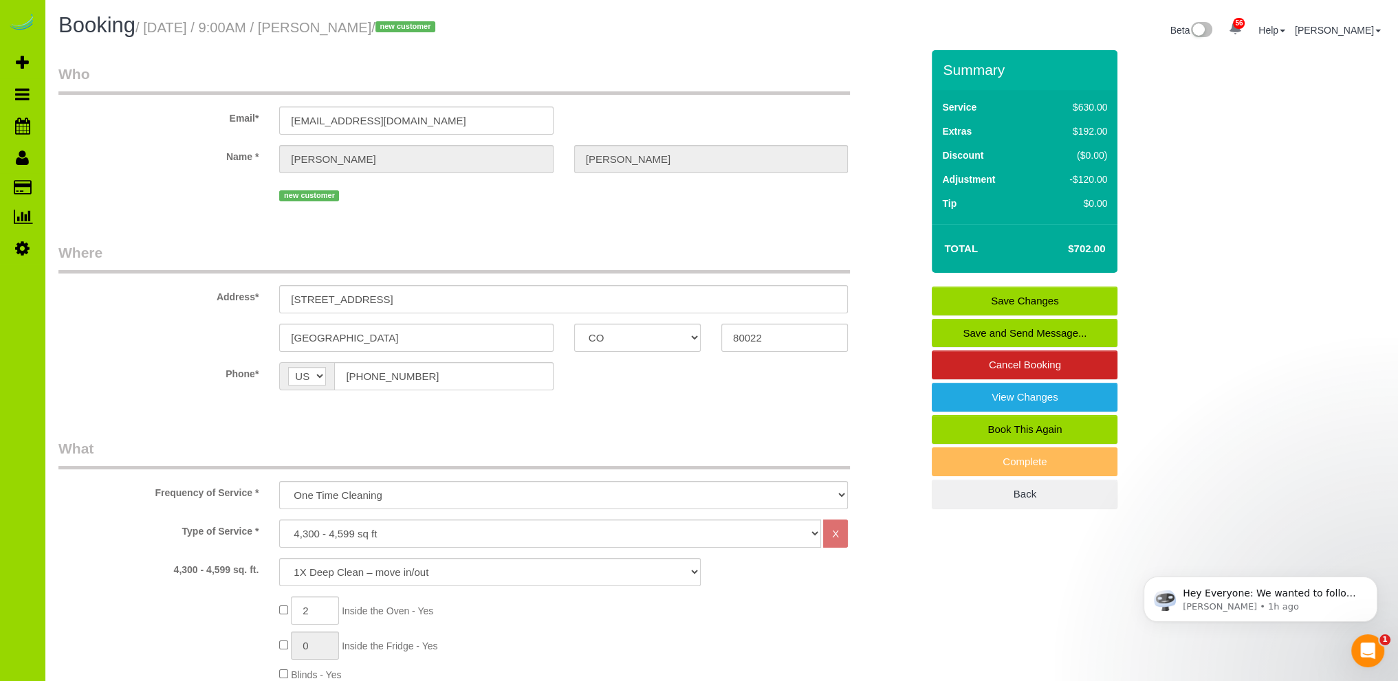
click at [5, 357] on div "56 Beta Your Notifications You have 0 alerts × You have 1 to charge for 10/06/2…" at bounding box center [22, 340] width 45 height 681
click at [1013, 327] on link "Save and Send Message..." at bounding box center [1025, 333] width 186 height 29
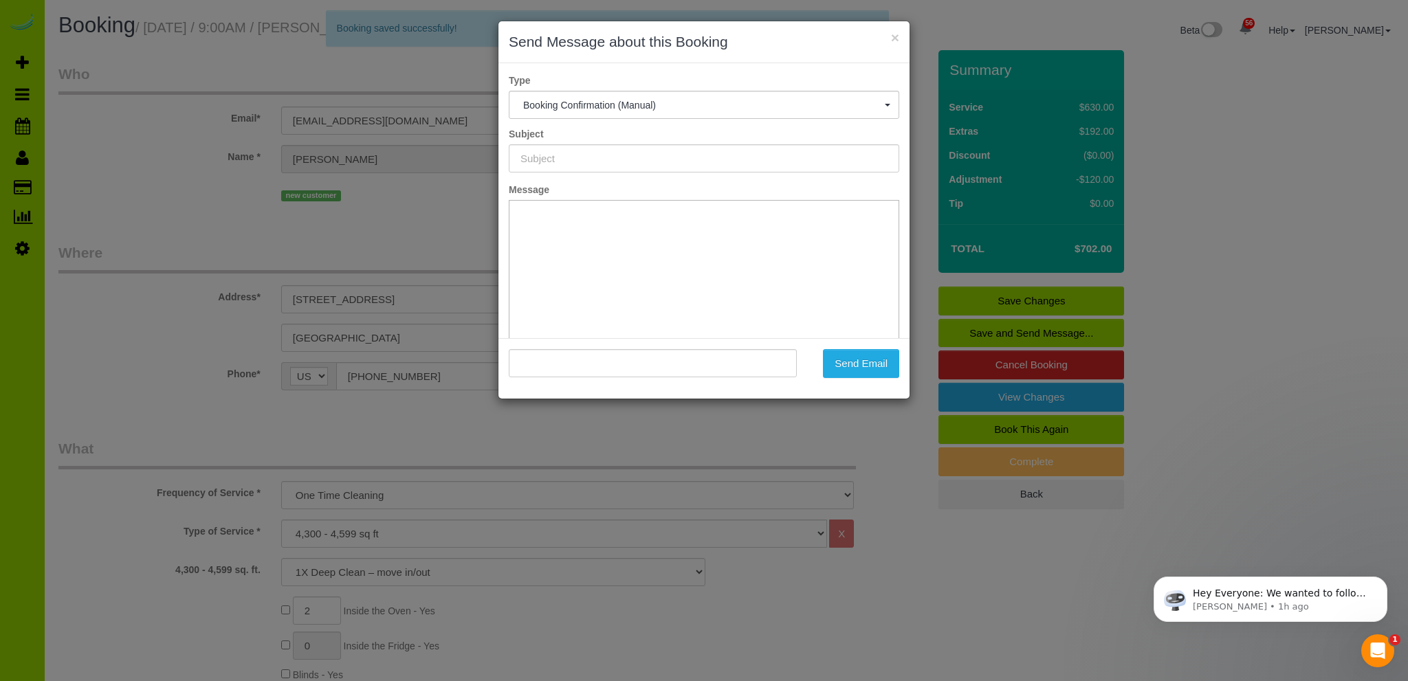
type input "Booking Confirmed - Please add your credit card"
type input ""Mackenzie Werner" <renrew123@gmail.com>"
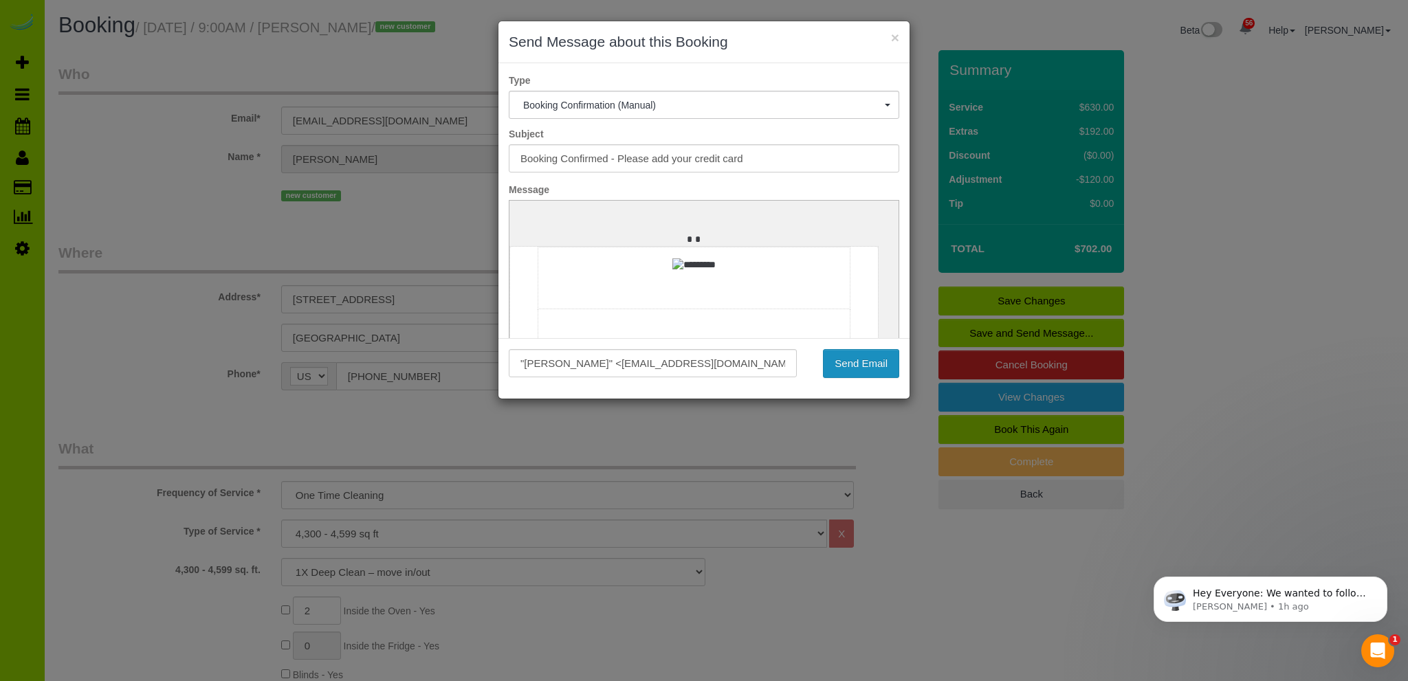
click at [862, 358] on button "Send Email" at bounding box center [861, 363] width 76 height 29
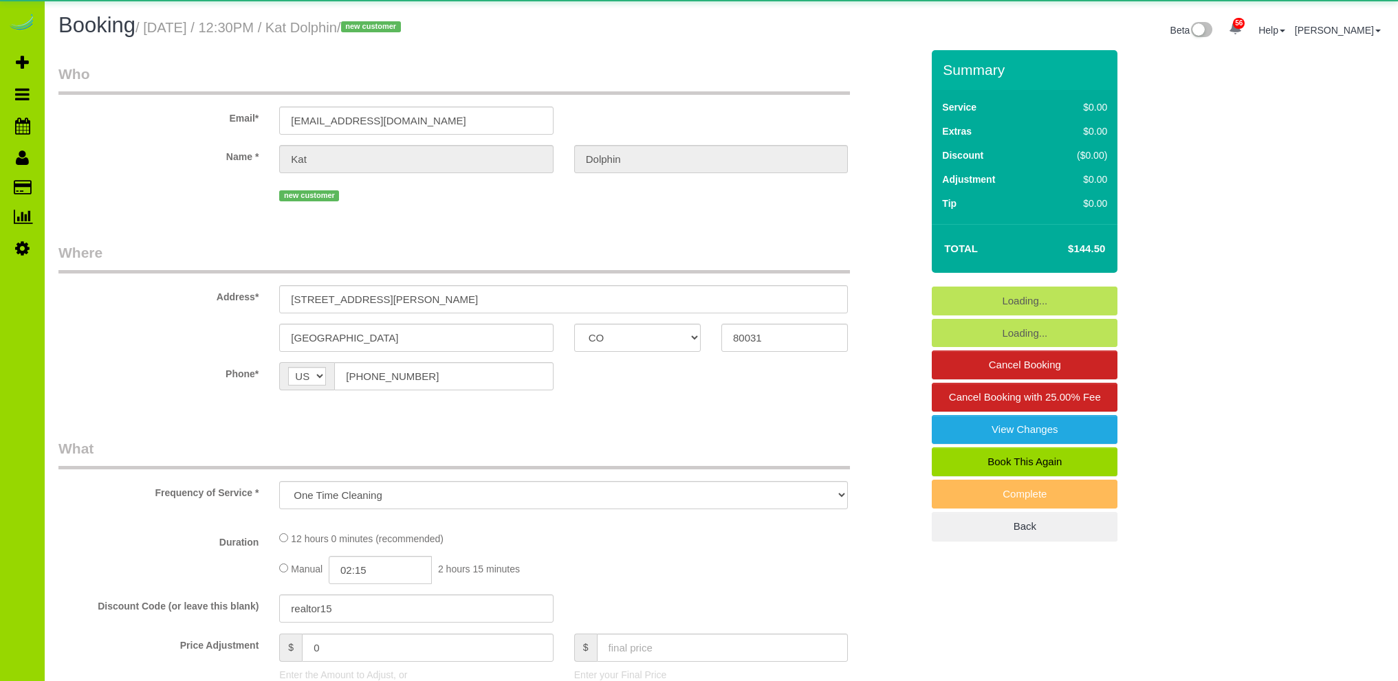
select select "CO"
select select "object:1221"
select select "4"
select select "spot1"
select select "number:69"
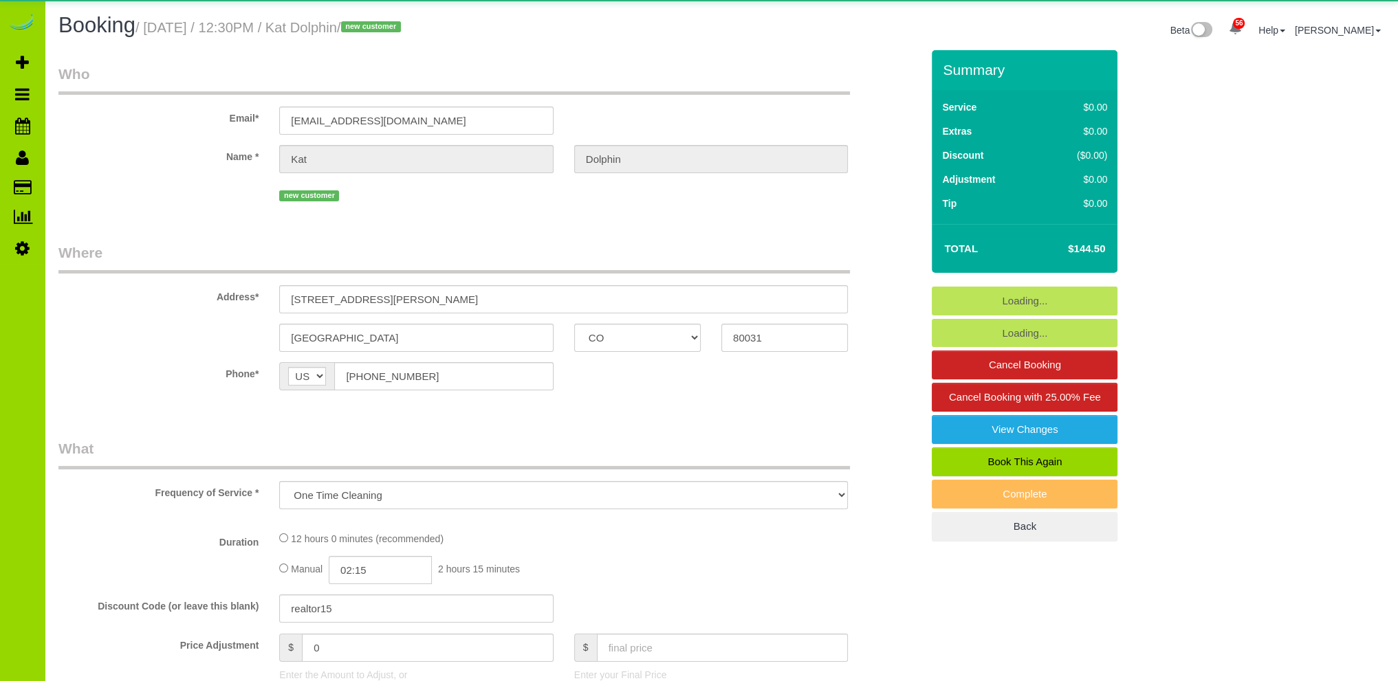
select select "number:4"
select select "number:16"
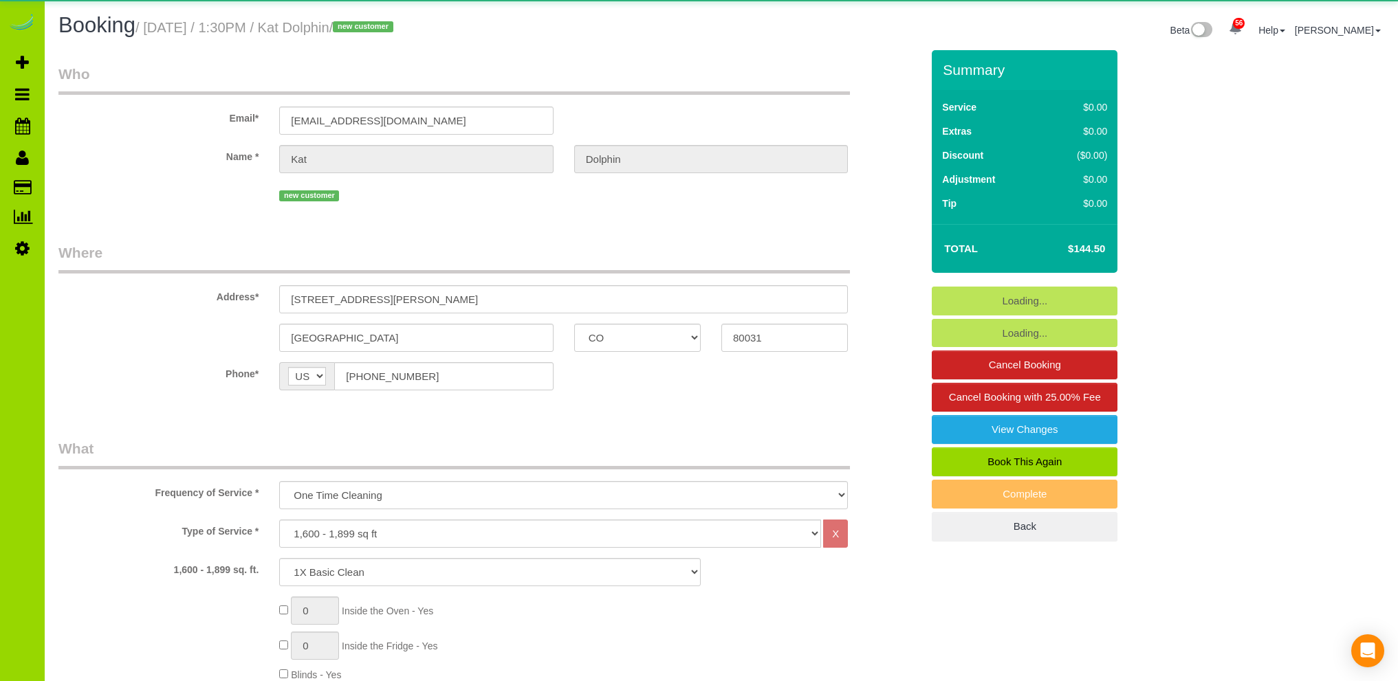
select select "CO"
select select "spot1"
select select "number:69"
select select "number:4"
select select "number:16"
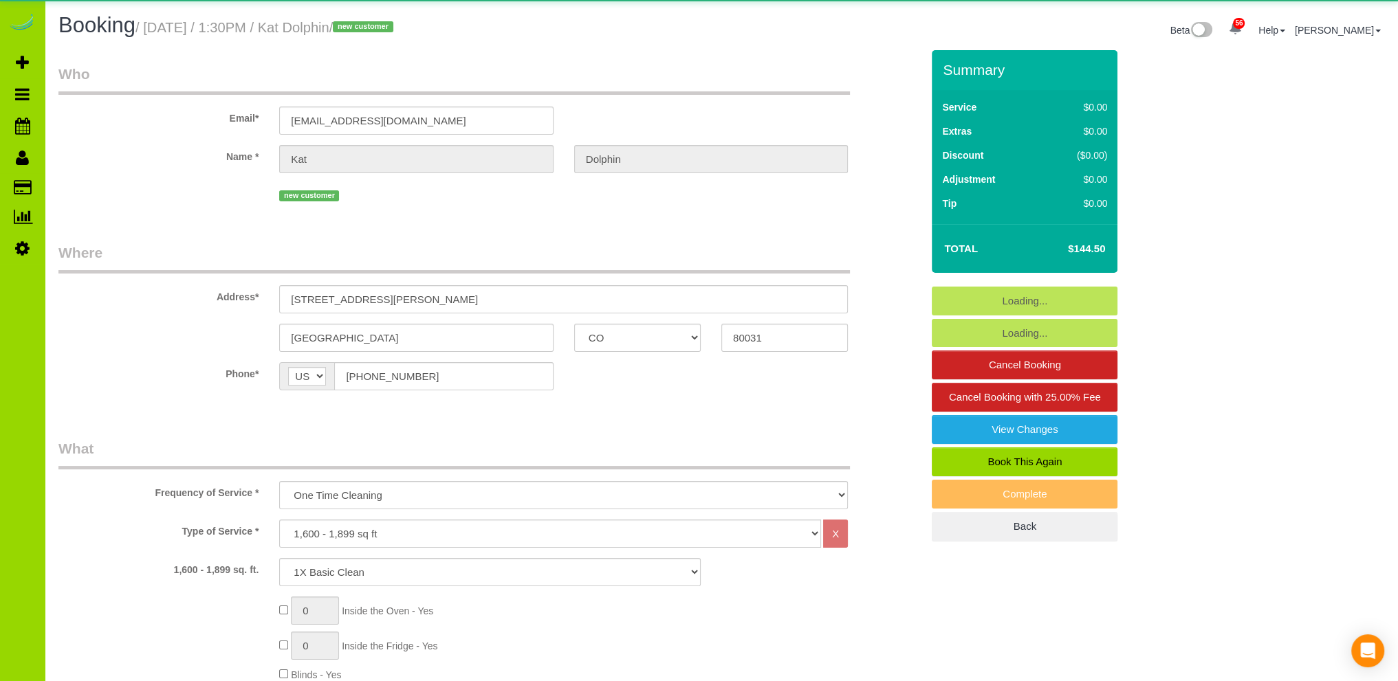
select select "object:1245"
select select "4"
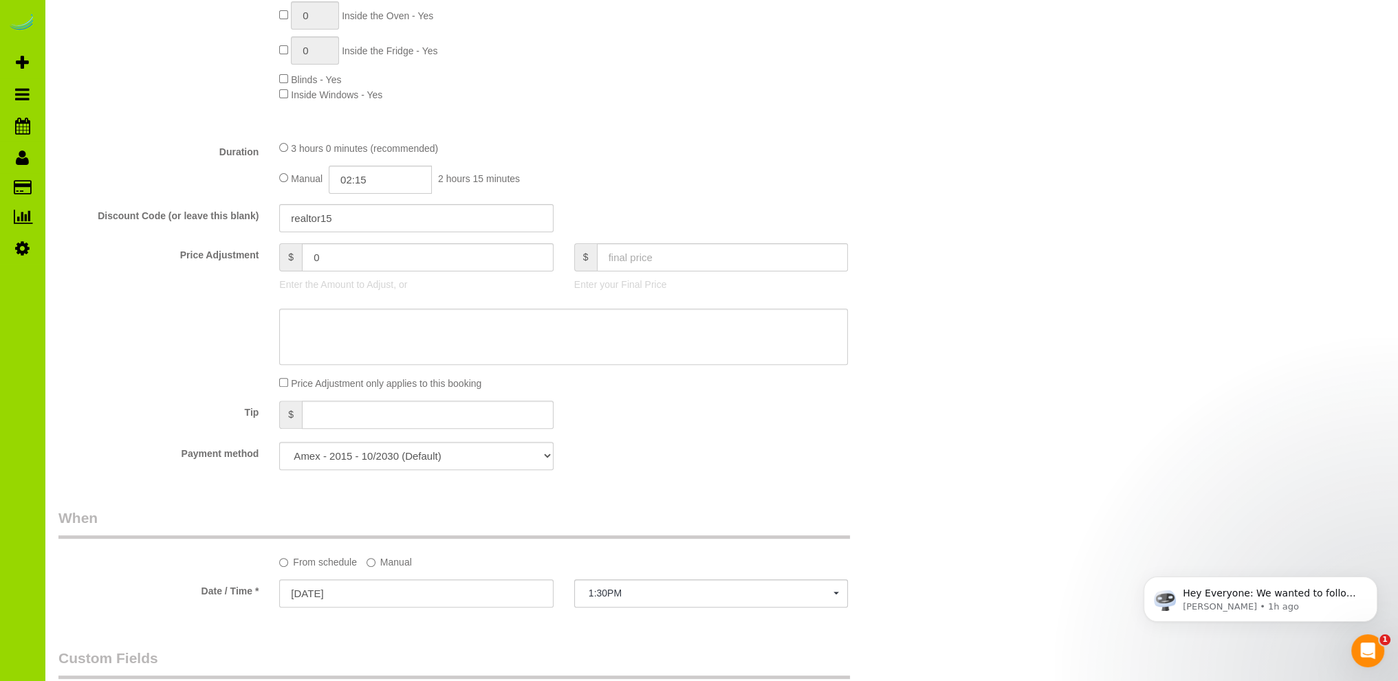
scroll to position [275, 0]
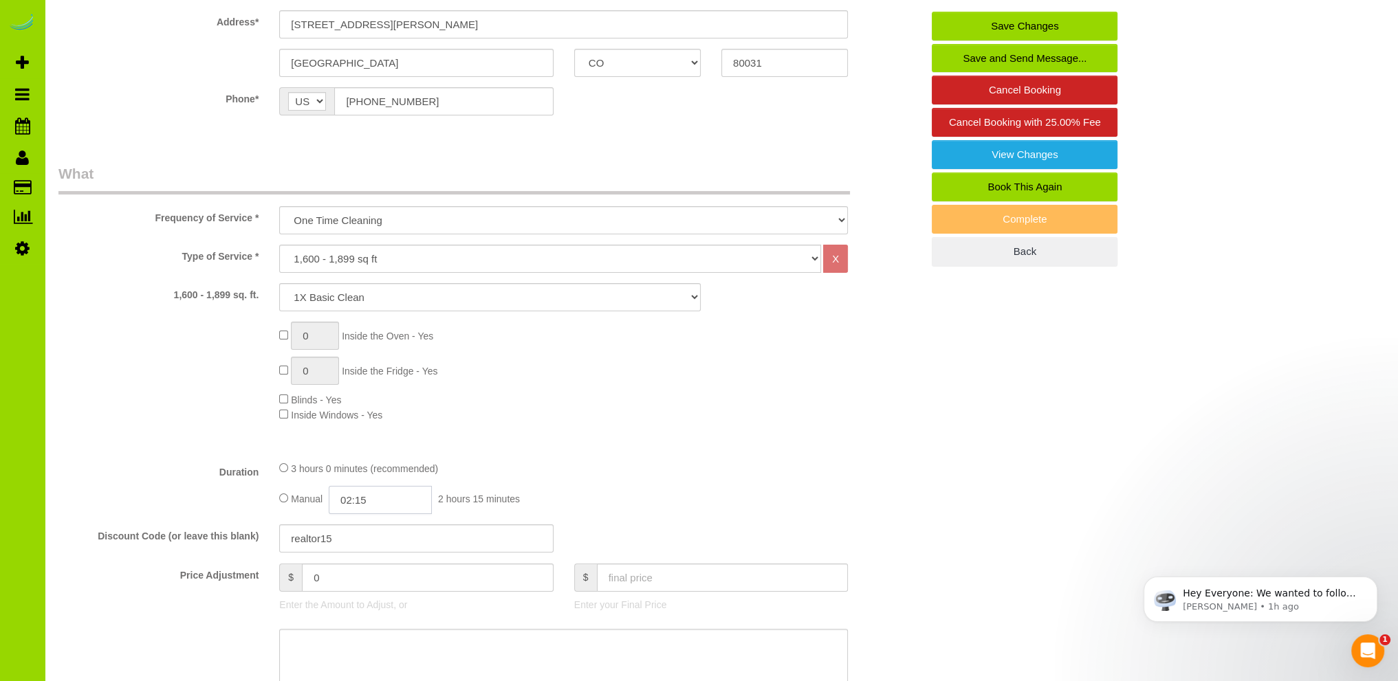
click at [343, 503] on input "02:15" at bounding box center [380, 500] width 103 height 28
type input "04:30"
click at [369, 593] on li "04:30" at bounding box center [365, 597] width 61 height 18
select select "spot6"
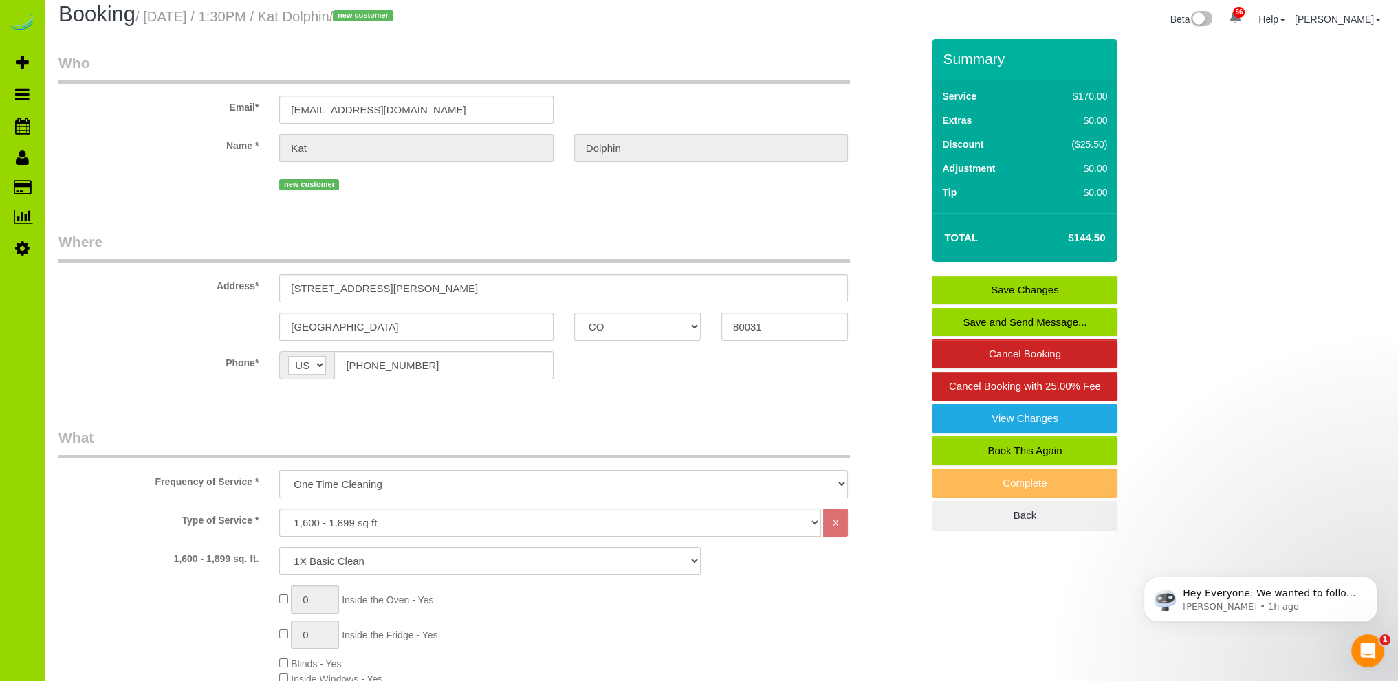
scroll to position [0, 0]
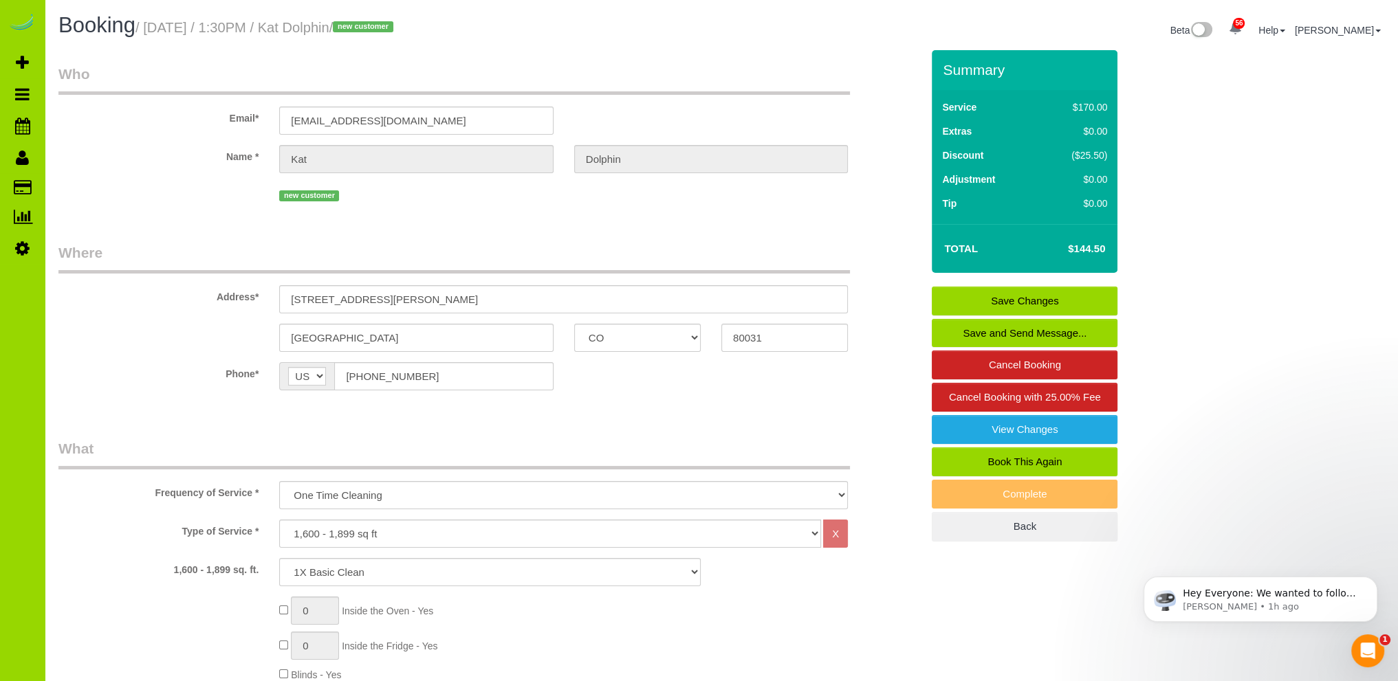
click at [1046, 293] on link "Save Changes" at bounding box center [1025, 301] width 186 height 29
